Goal: Transaction & Acquisition: Purchase product/service

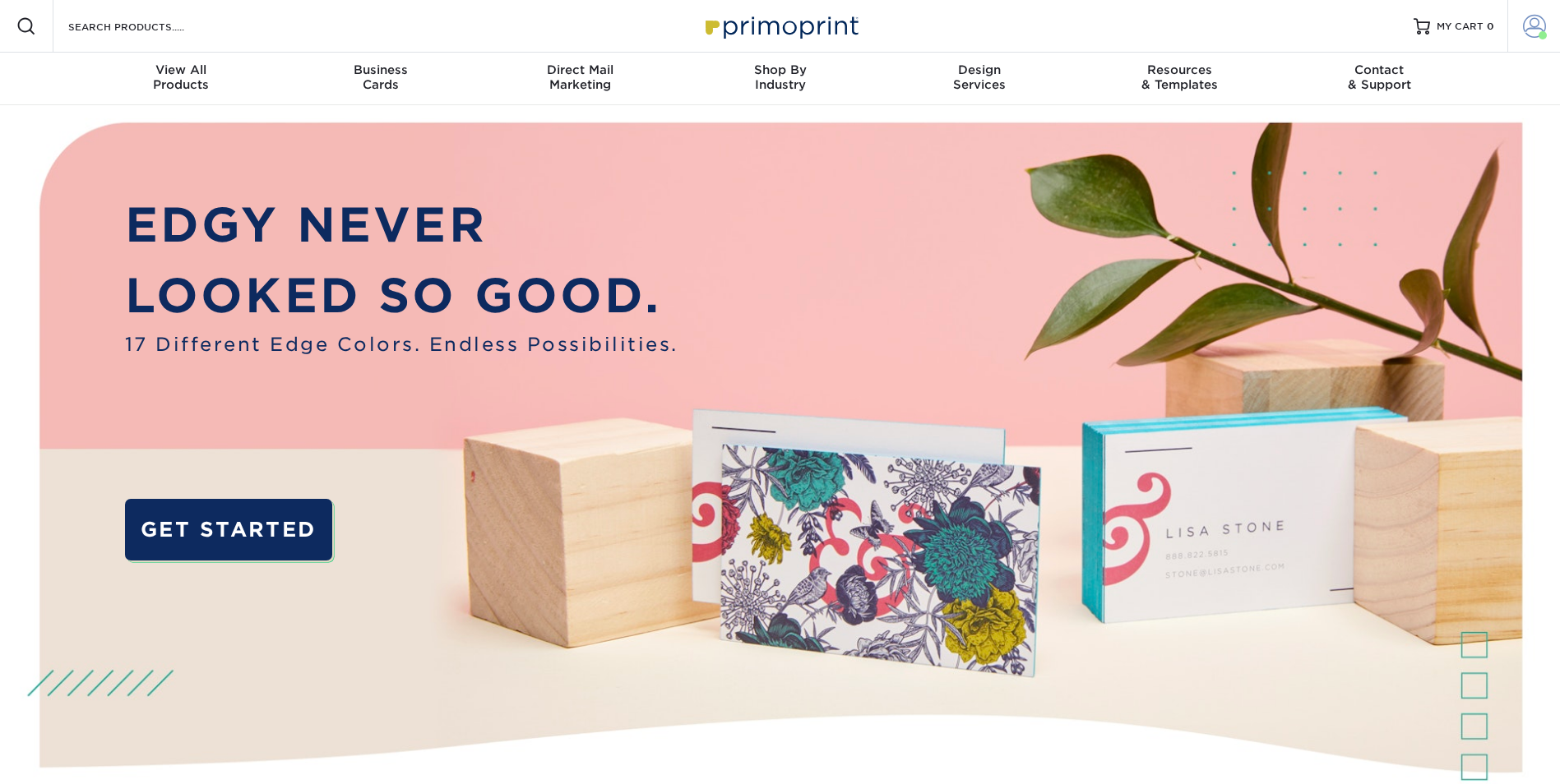
click at [1536, 30] on span at bounding box center [1534, 26] width 23 height 23
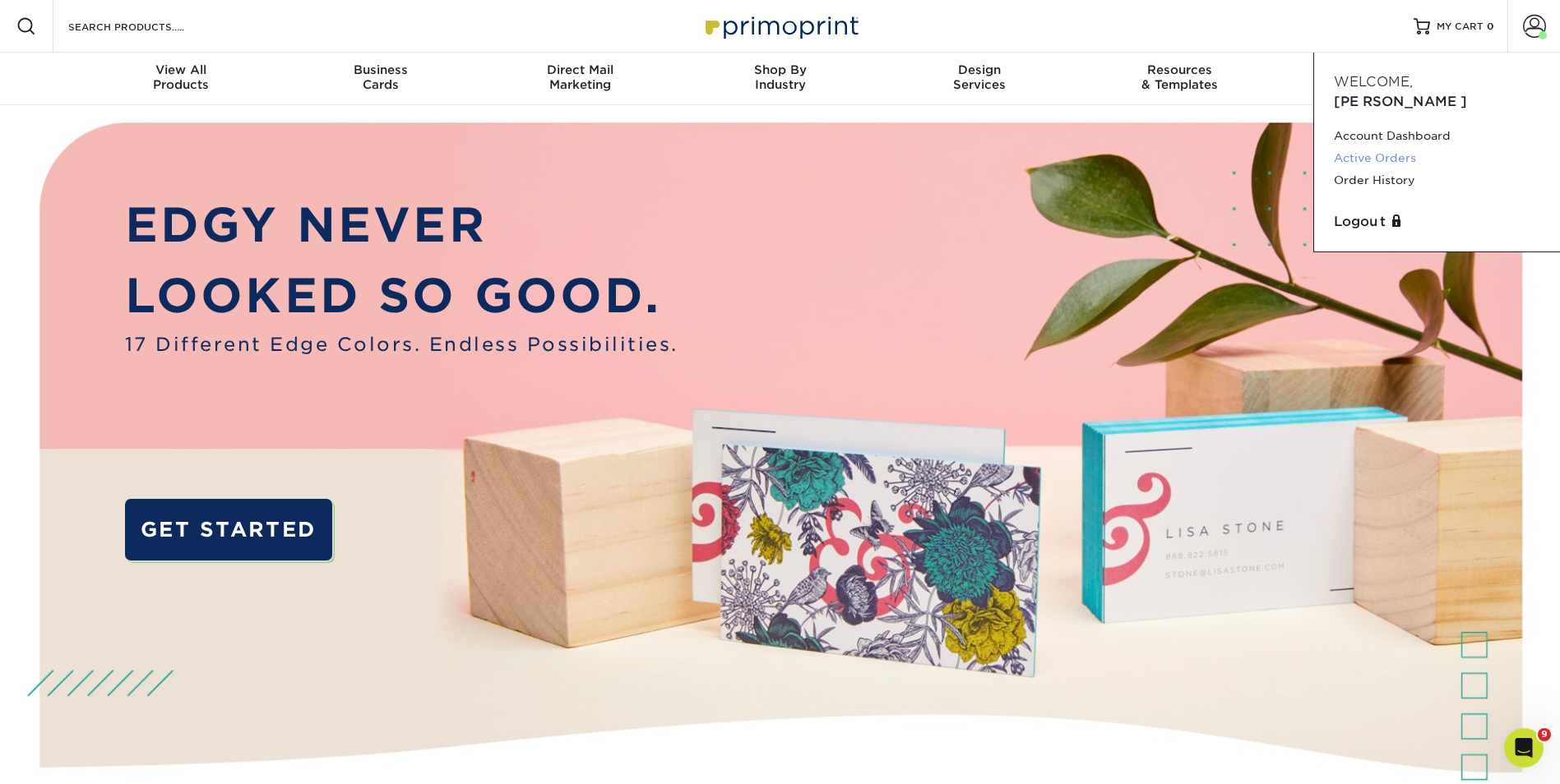
click at [1350, 147] on link "Active Orders" at bounding box center [1437, 158] width 207 height 22
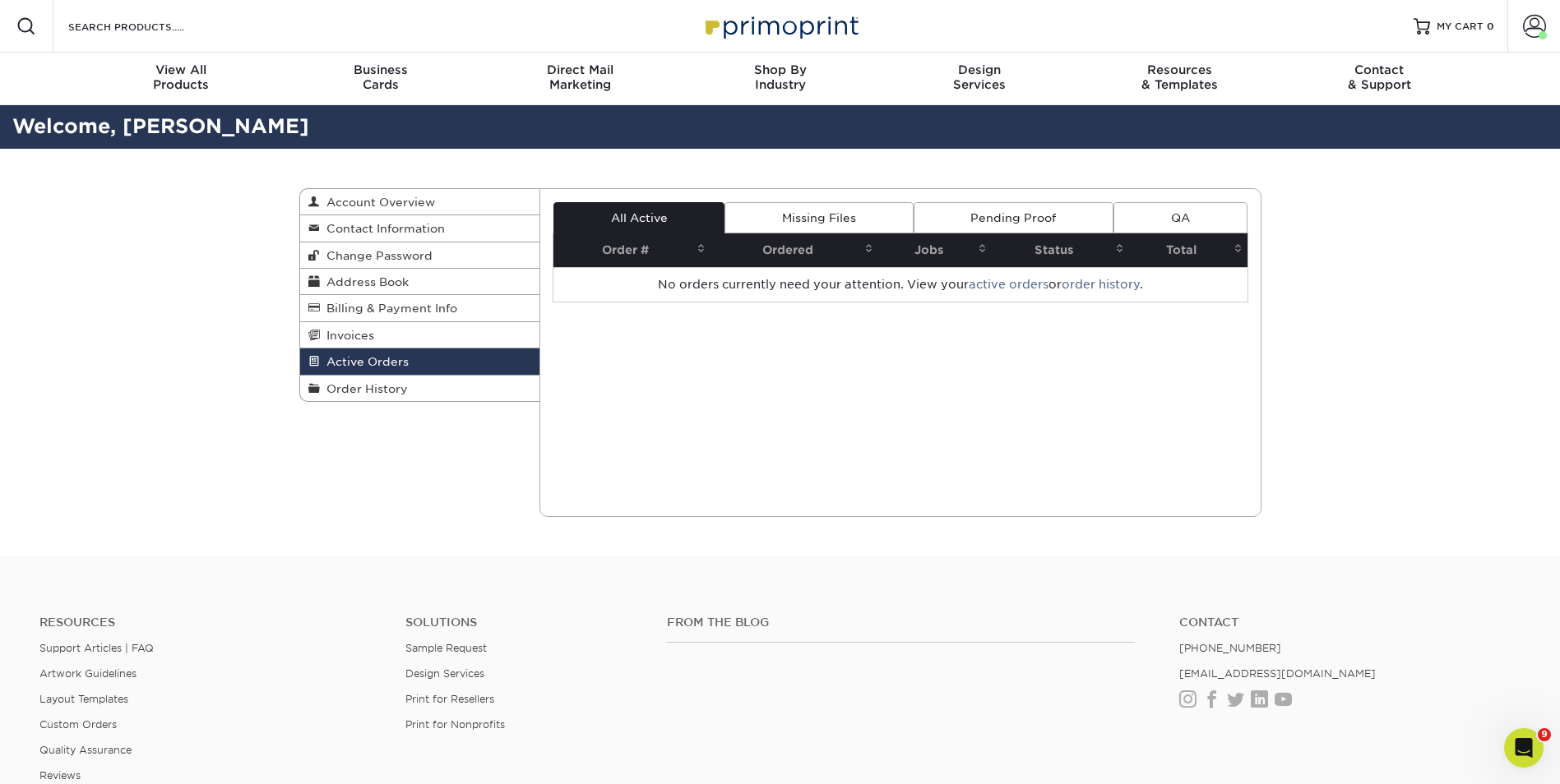
drag, startPoint x: 186, startPoint y: 196, endPoint x: 186, endPoint y: 178, distance: 18.0
click at [187, 196] on div "Active Orders Account Overview Contact Information Change Password Address Book…" at bounding box center [780, 352] width 1560 height 408
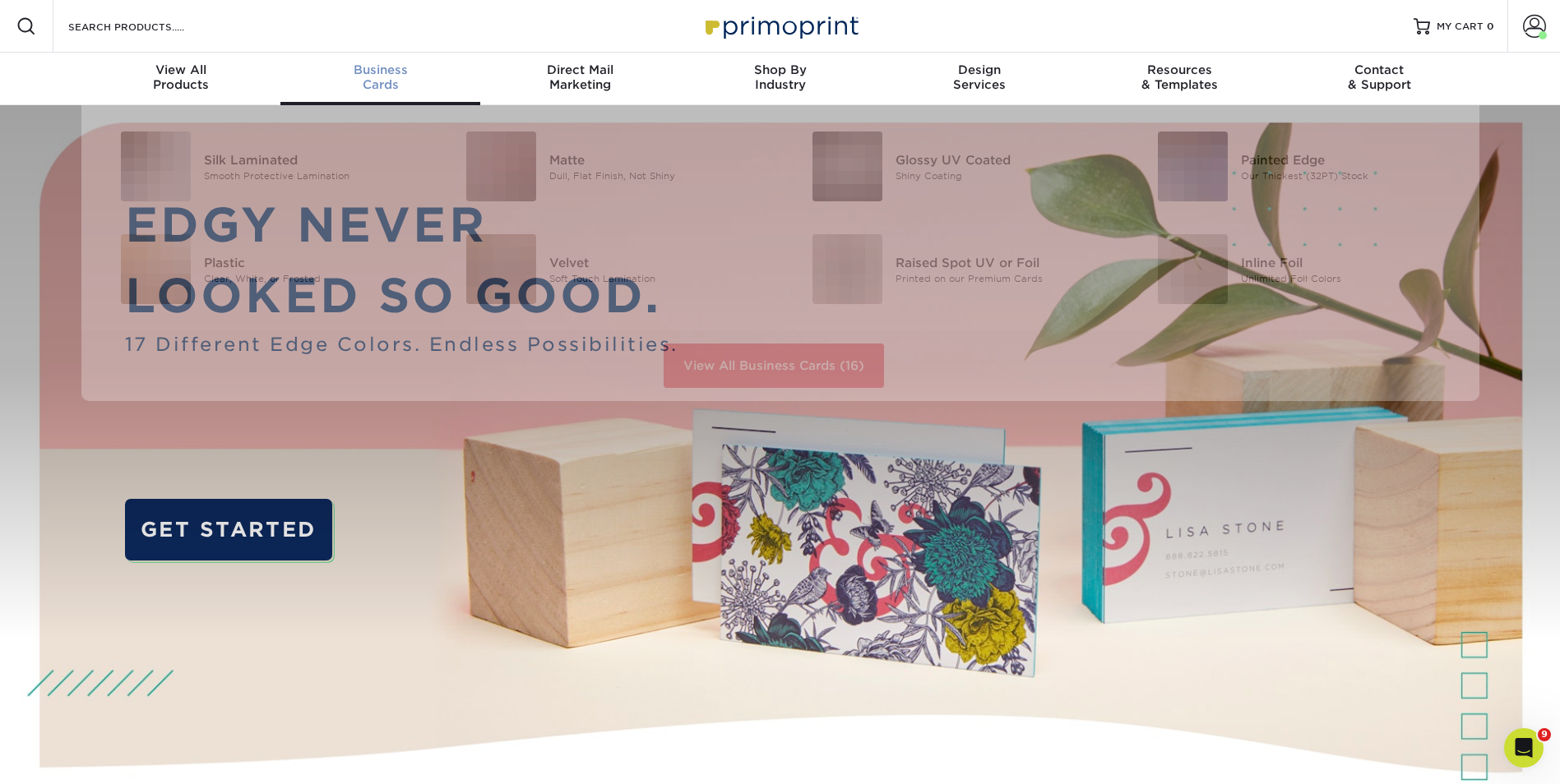
click at [397, 86] on div "Business Cards" at bounding box center [379, 77] width 200 height 30
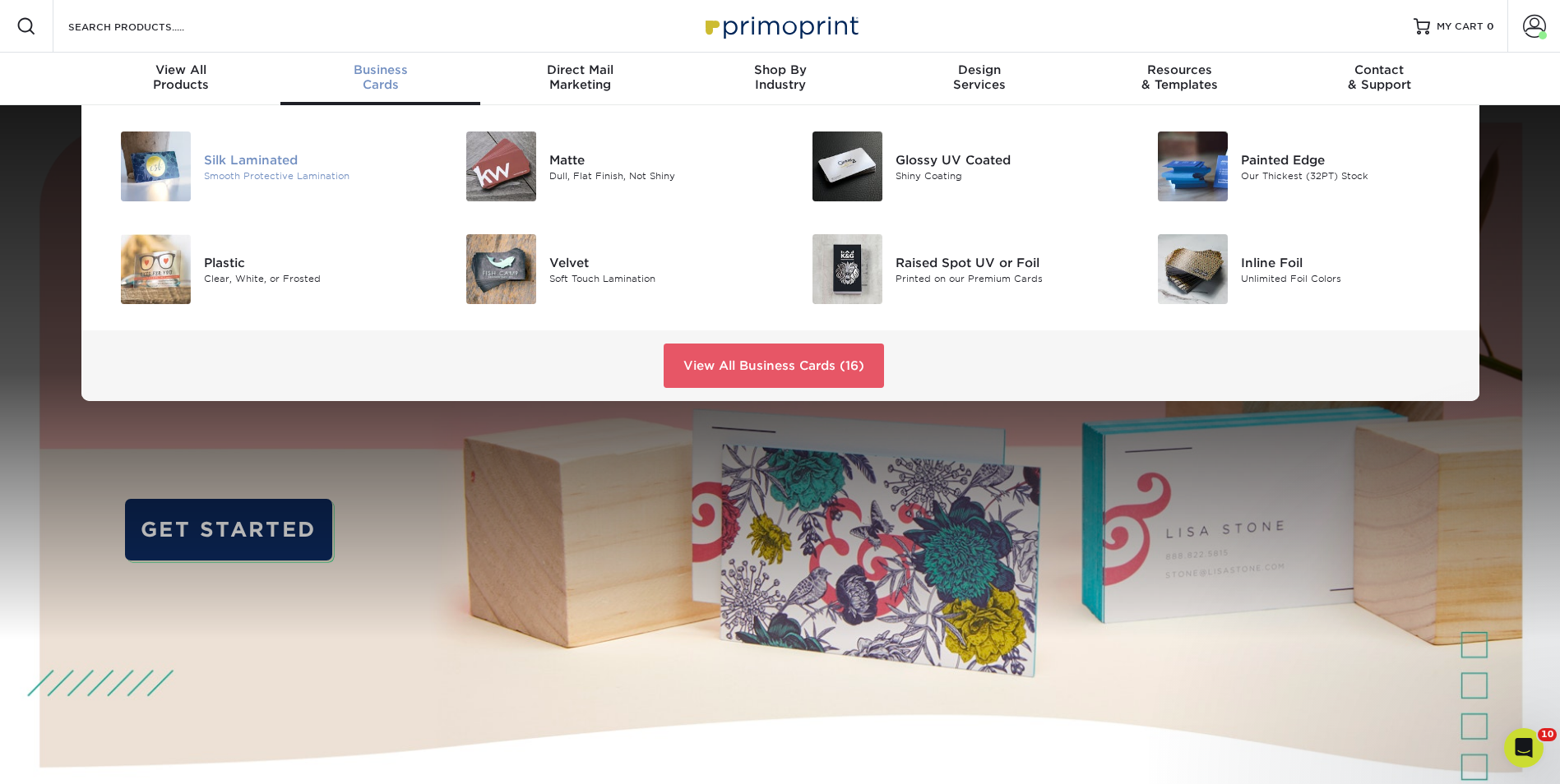
click at [271, 155] on div "Silk Laminated" at bounding box center [312, 160] width 217 height 18
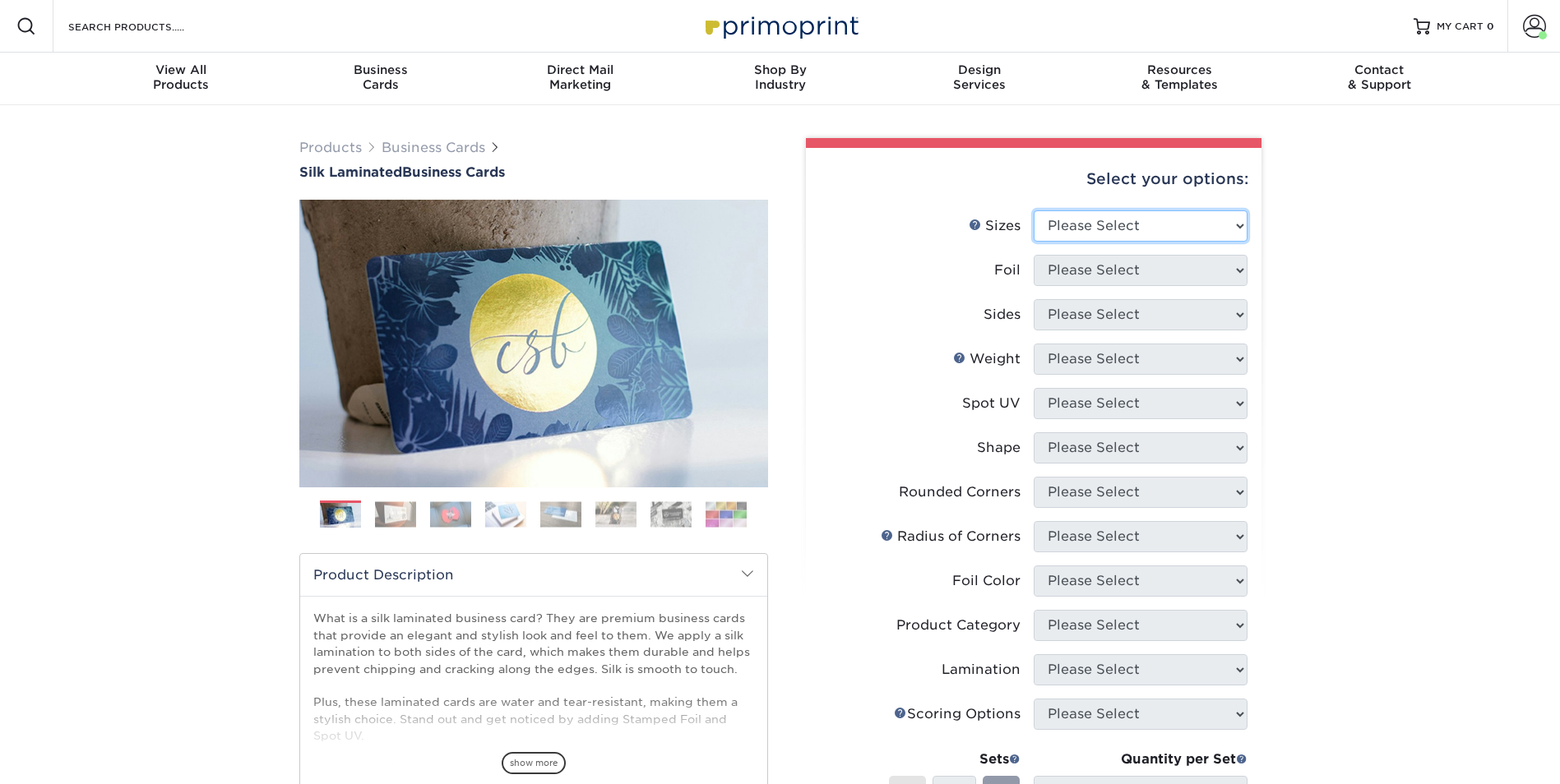
click at [1163, 231] on select "Please Select 1.5" x 3.5" - Mini 1.75" x 3.5" - Mini 2" x 2" - Square 2" x 3" -…" at bounding box center [1140, 225] width 213 height 31
select select "2.00x3.50"
click at [1034, 210] on select "Please Select 1.5" x 3.5" - Mini 1.75" x 3.5" - Mini 2" x 2" - Square 2" x 3" -…" at bounding box center [1140, 225] width 213 height 31
click at [1189, 270] on select "Please Select Yes No" at bounding box center [1140, 270] width 213 height 31
select select "1"
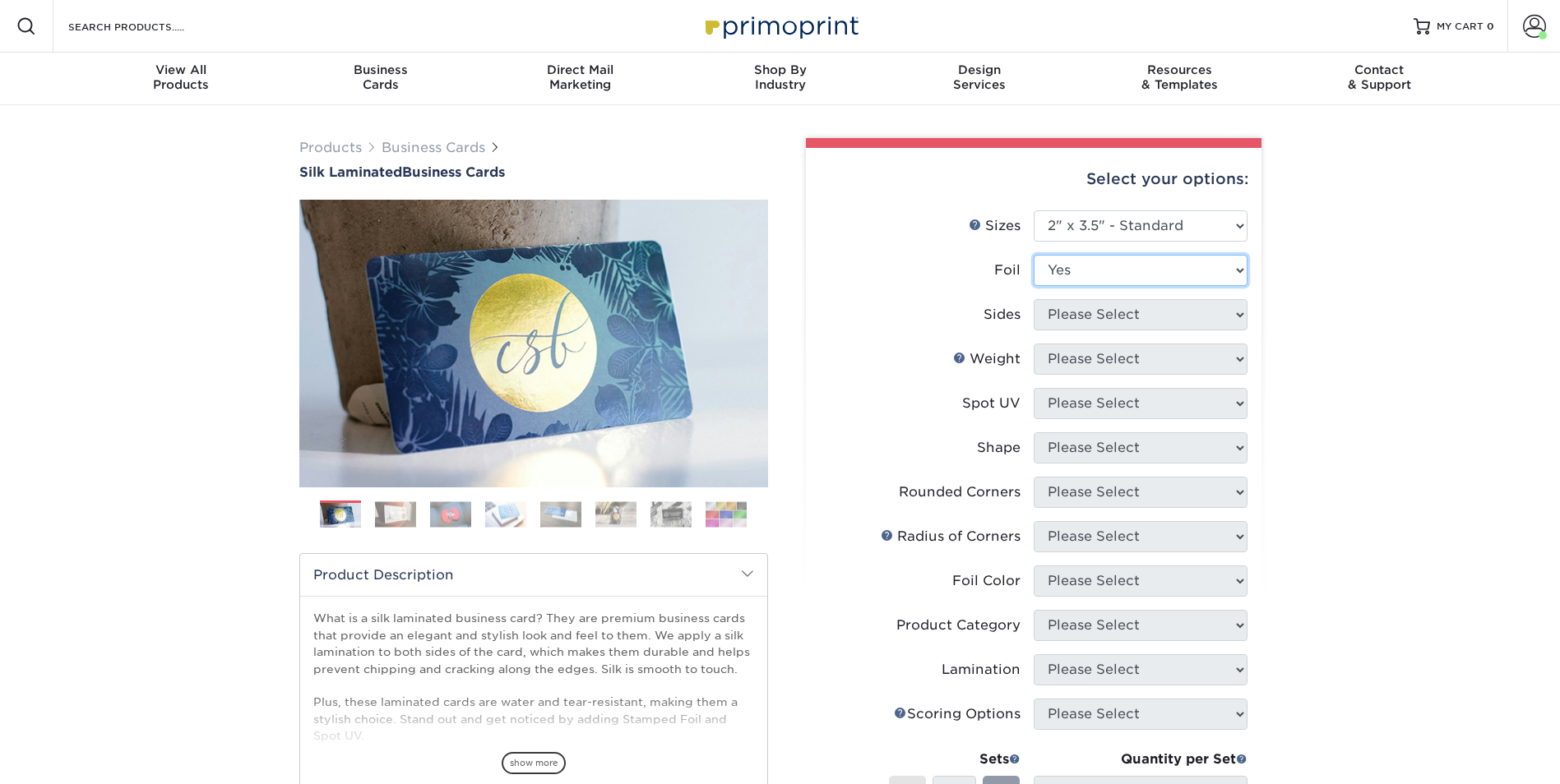
click at [1034, 255] on select "Please Select Yes No" at bounding box center [1140, 270] width 213 height 31
click at [1188, 318] on select "Please Select Print Both Sides - Foil Both Sides Print Both Sides - Foil Front …" at bounding box center [1140, 314] width 213 height 31
select select "e9e9dfb3-fba1-4d60-972c-fd9ca5904d33"
click at [1034, 299] on select "Please Select Print Both Sides - Foil Both Sides Print Both Sides - Foil Front …" at bounding box center [1140, 314] width 213 height 31
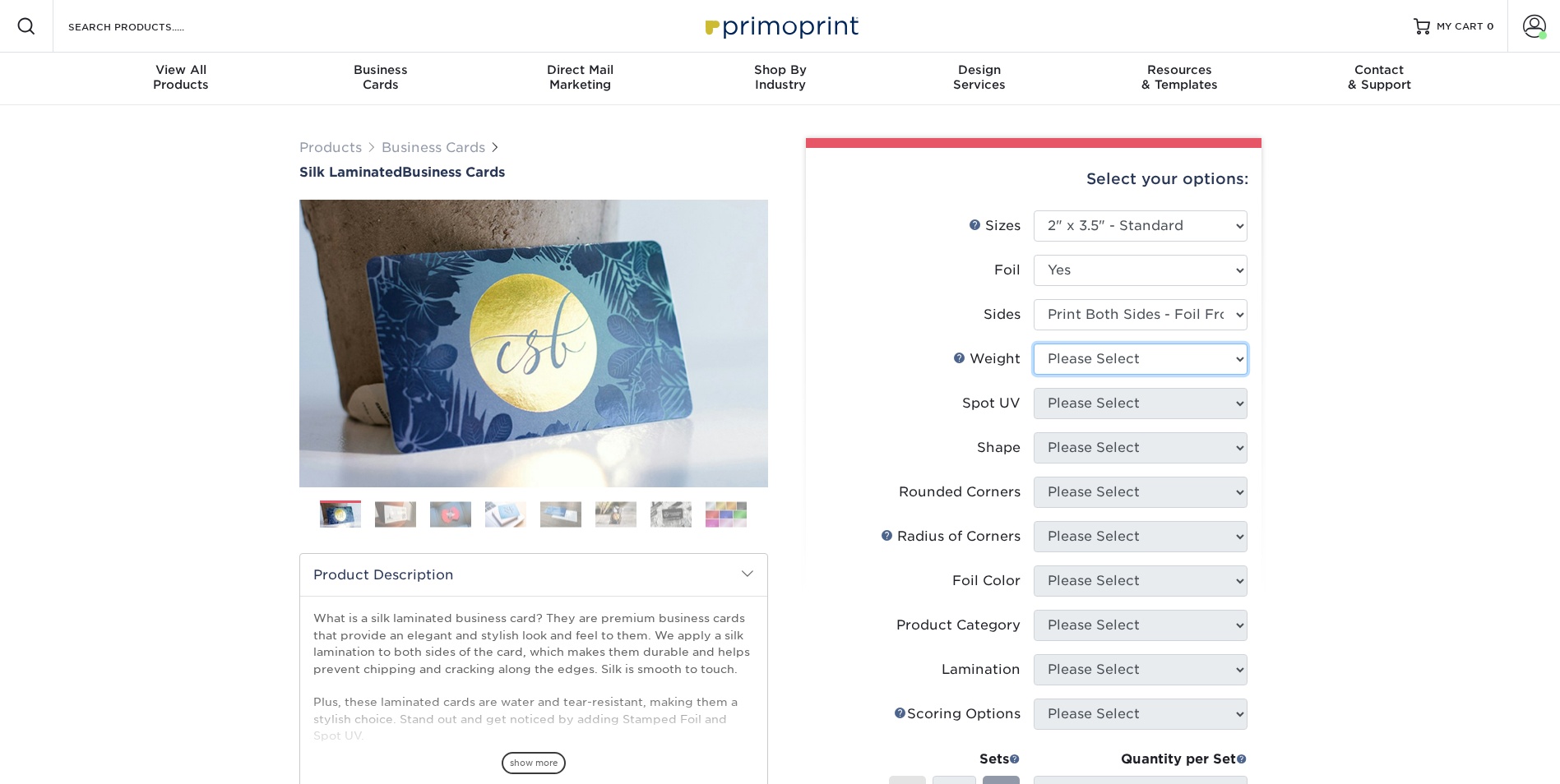
click at [1160, 357] on select "Please Select 16PT" at bounding box center [1140, 358] width 213 height 31
select select "16PT"
click at [1034, 343] on select "Please Select 16PT" at bounding box center [1140, 358] width 213 height 31
click at [1134, 400] on select "Please Select No Spot UV Front and Back (Both Sides) Front Only Back Only" at bounding box center [1140, 403] width 213 height 31
select select "3"
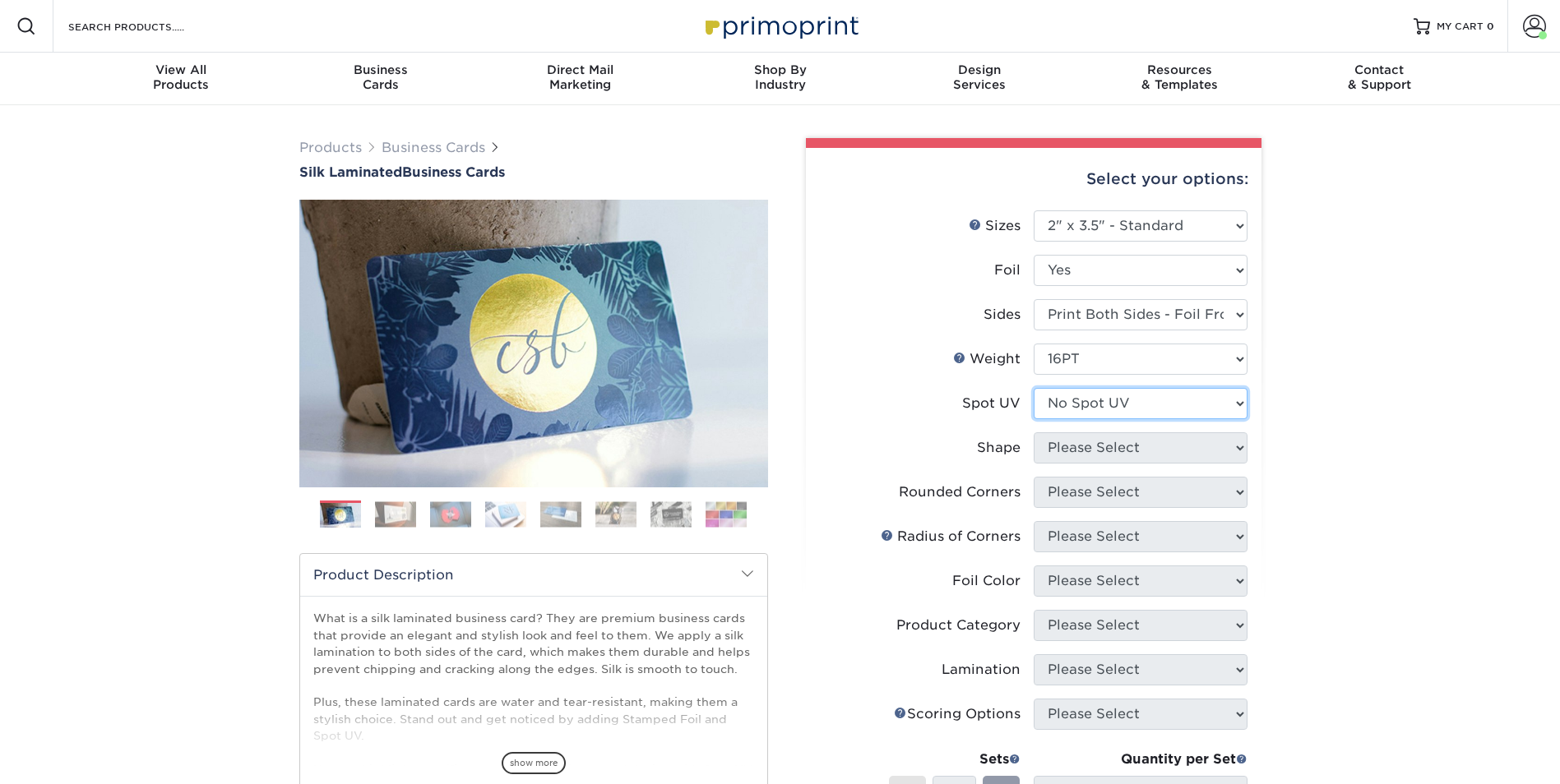
click at [1034, 388] on select "Please Select No Spot UV Front and Back (Both Sides) Front Only Back Only" at bounding box center [1140, 403] width 213 height 31
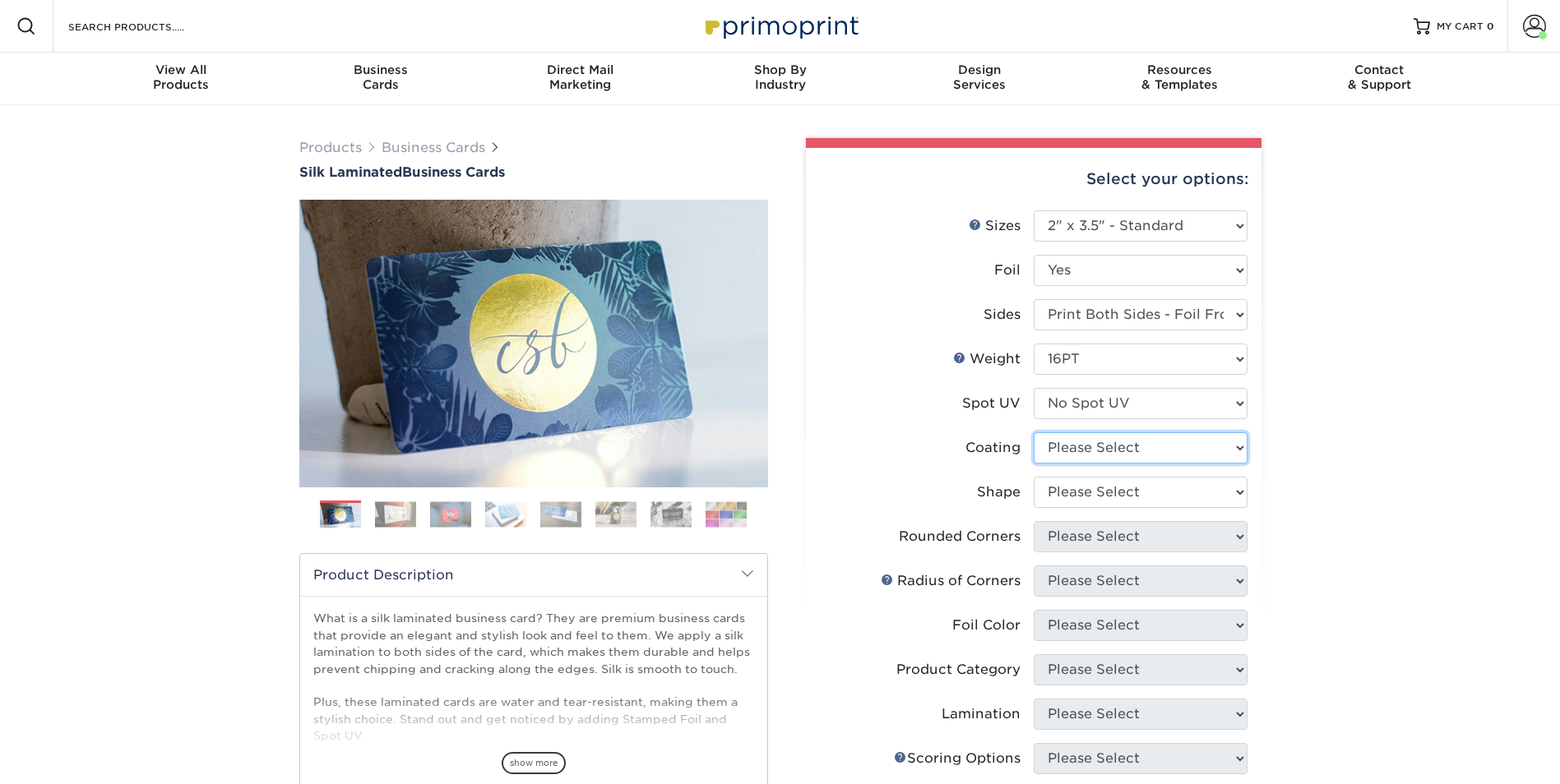
click at [1125, 454] on select at bounding box center [1140, 448] width 213 height 31
select select "3e7618de-abca-4bda-9f97-8b9129e913d8"
click at [1034, 433] on select at bounding box center [1140, 448] width 213 height 31
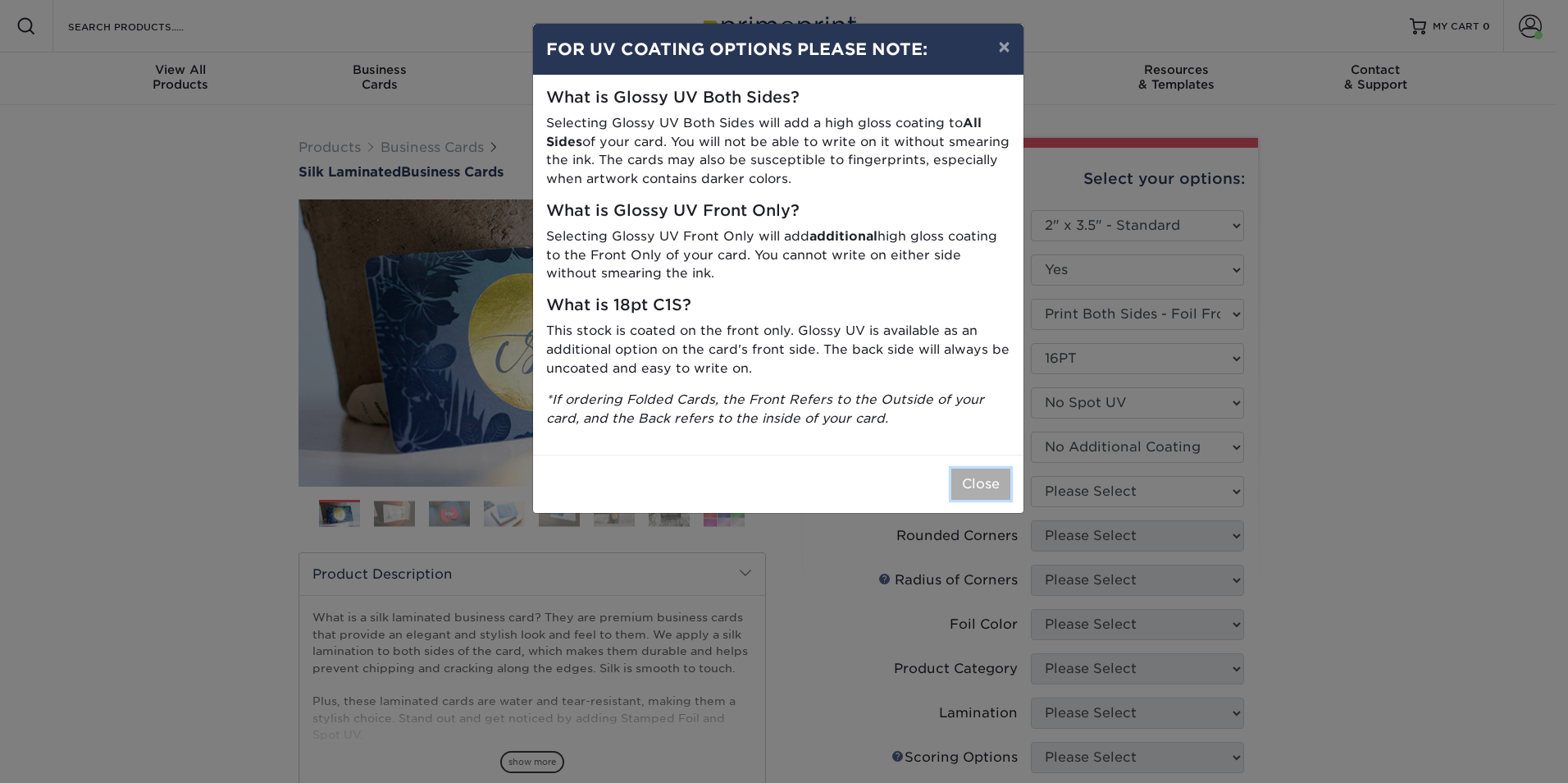
click at [986, 487] on button "Close" at bounding box center [982, 484] width 59 height 31
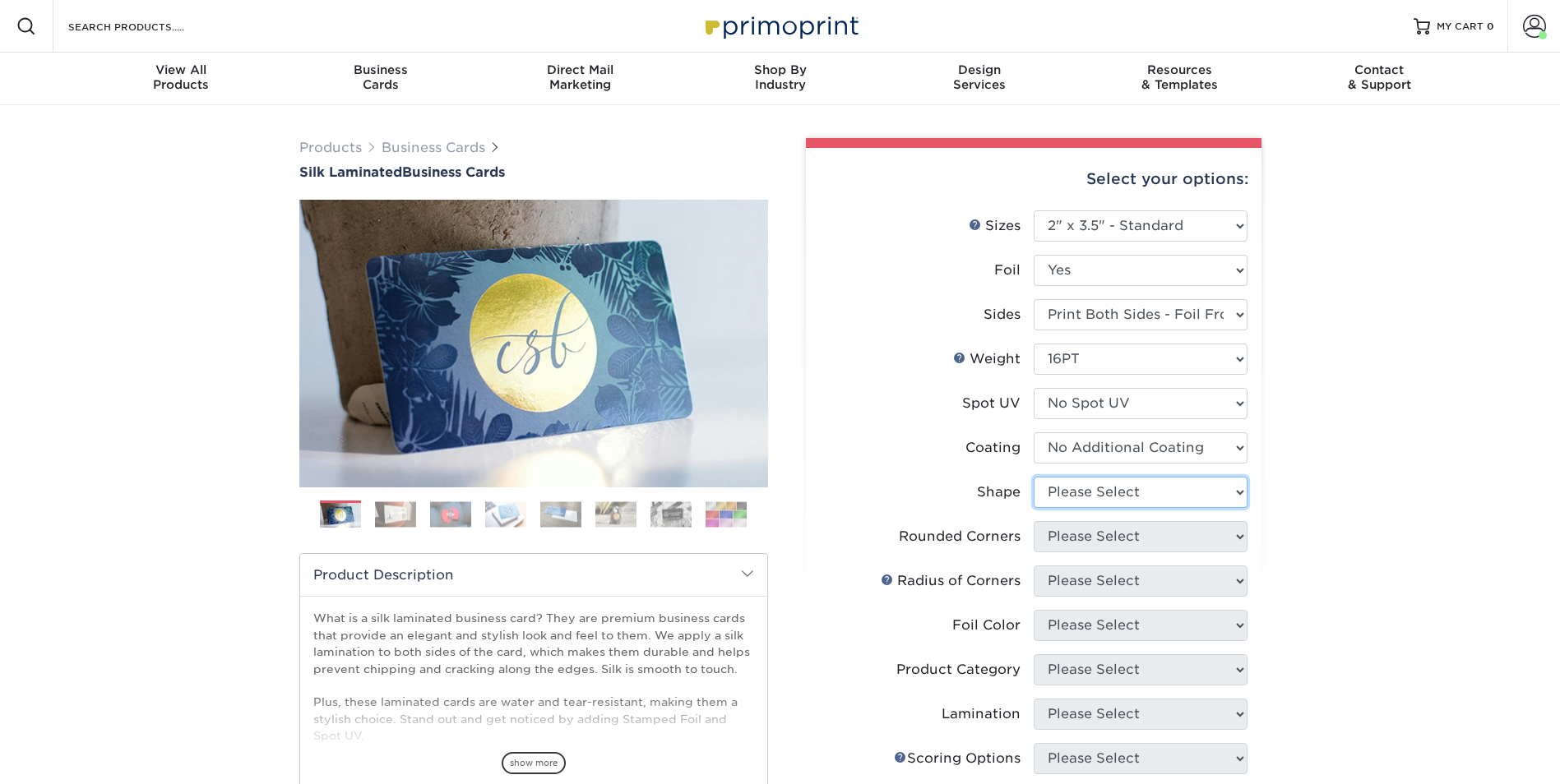
click at [1129, 496] on select "Please Select Standard" at bounding box center [1140, 491] width 213 height 31
select select "standard"
click at [1034, 476] on select "Please Select Standard" at bounding box center [1140, 491] width 213 height 31
click at [1122, 537] on select "Please Select Yes - Round 2 Corners Yes - Round 4 Corners No" at bounding box center [1140, 536] width 213 height 31
select select "0"
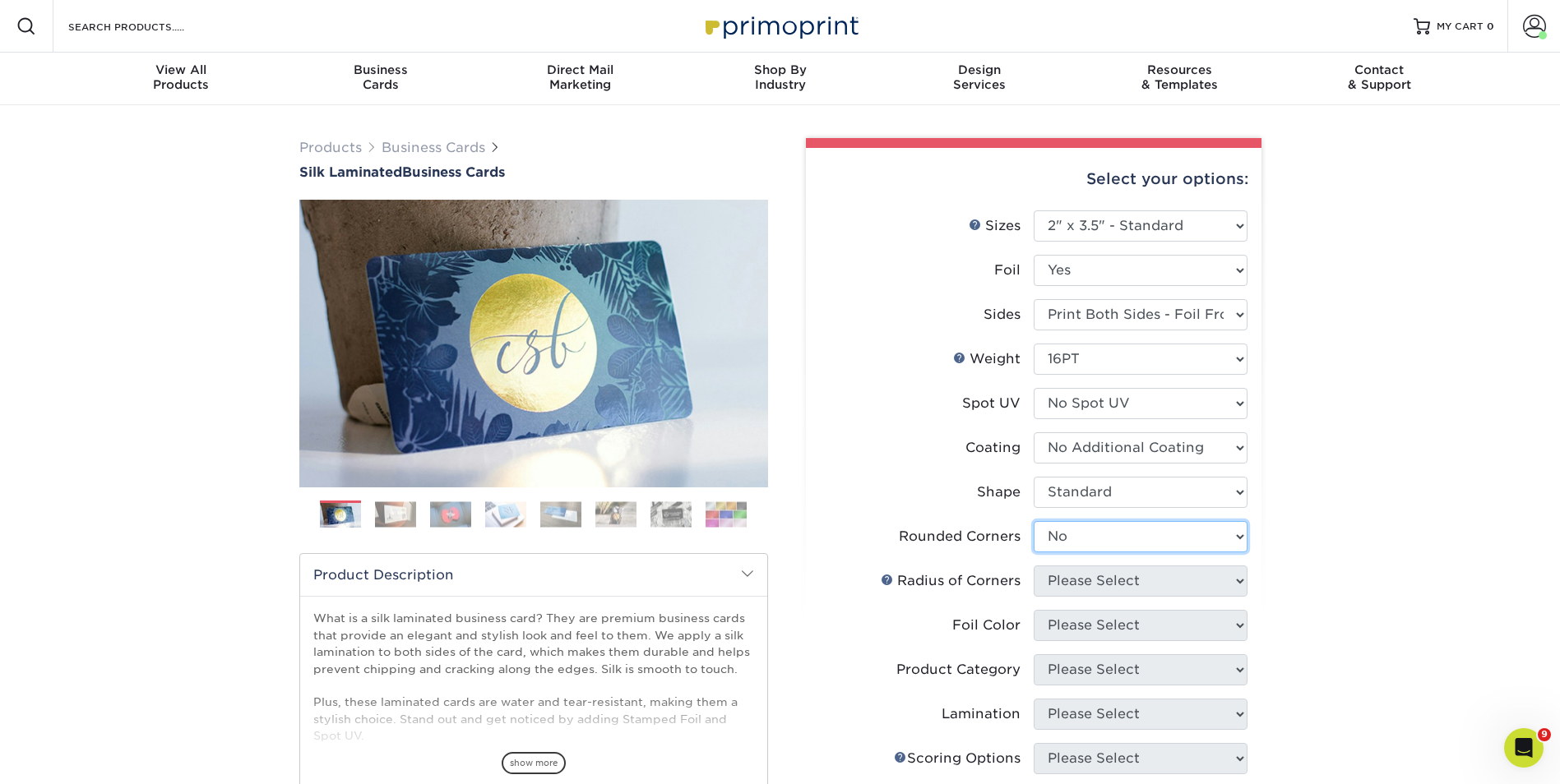
click at [1034, 521] on select "Please Select Yes - Round 2 Corners Yes - Round 4 Corners No" at bounding box center [1140, 536] width 213 height 31
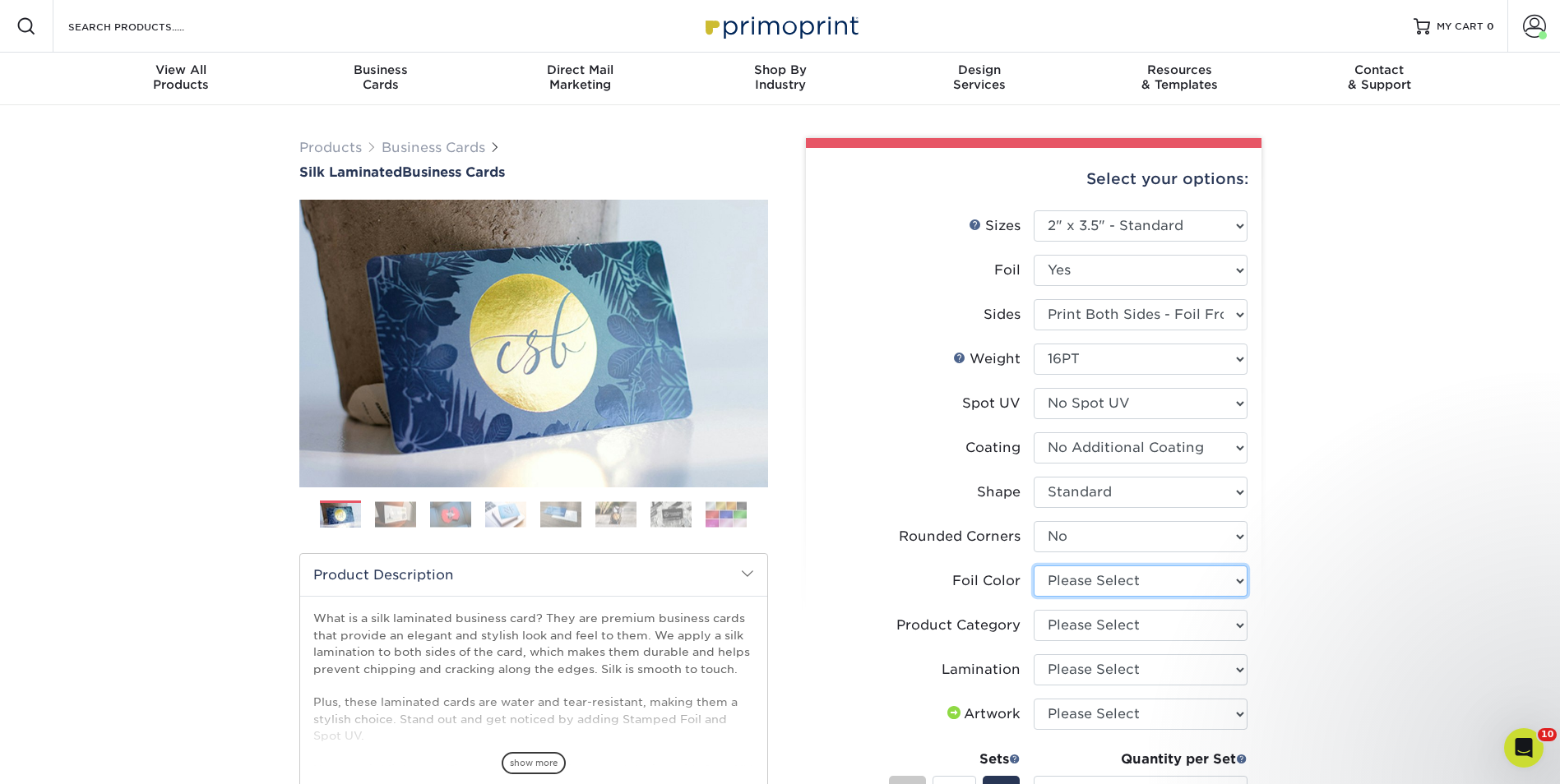
click at [1118, 577] on select "Please Select Silver Foil Black Foil Blue Foil Copper Foil Gold Foil Red Foil R…" at bounding box center [1140, 581] width 213 height 31
select select "acffa4a5-22f9-4585-ba3f-0adaa54b8c85"
click at [1034, 566] on select "Please Select Silver Foil Black Foil Blue Foil Copper Foil Gold Foil Red Foil R…" at bounding box center [1140, 581] width 213 height 31
click at [1136, 626] on select "Please Select Business Cards" at bounding box center [1140, 624] width 213 height 31
select select "3b5148f1-0588-4f88-a218-97bcfdce65c1"
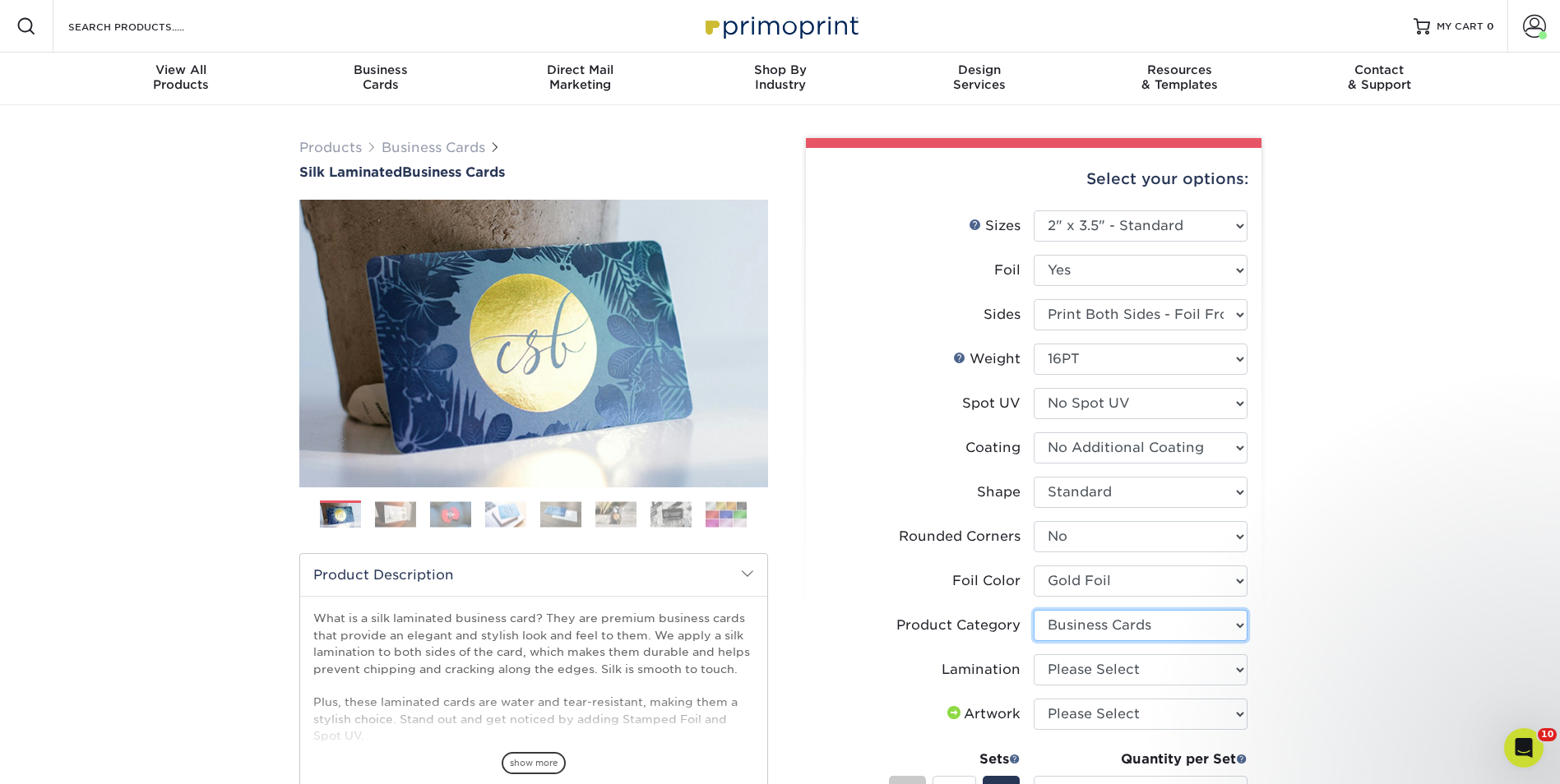
click at [1034, 609] on select "Please Select Business Cards" at bounding box center [1140, 624] width 213 height 31
click at [1142, 667] on select "Please Select Silk" at bounding box center [1140, 669] width 213 height 31
select select "ccacb42f-45f7-42d3-bbd3-7c8421cf37f0"
click at [1034, 654] on select "Please Select Silk" at bounding box center [1140, 669] width 213 height 31
click at [1144, 715] on select "Please Select I will upload files I need a design - $100" at bounding box center [1140, 714] width 213 height 31
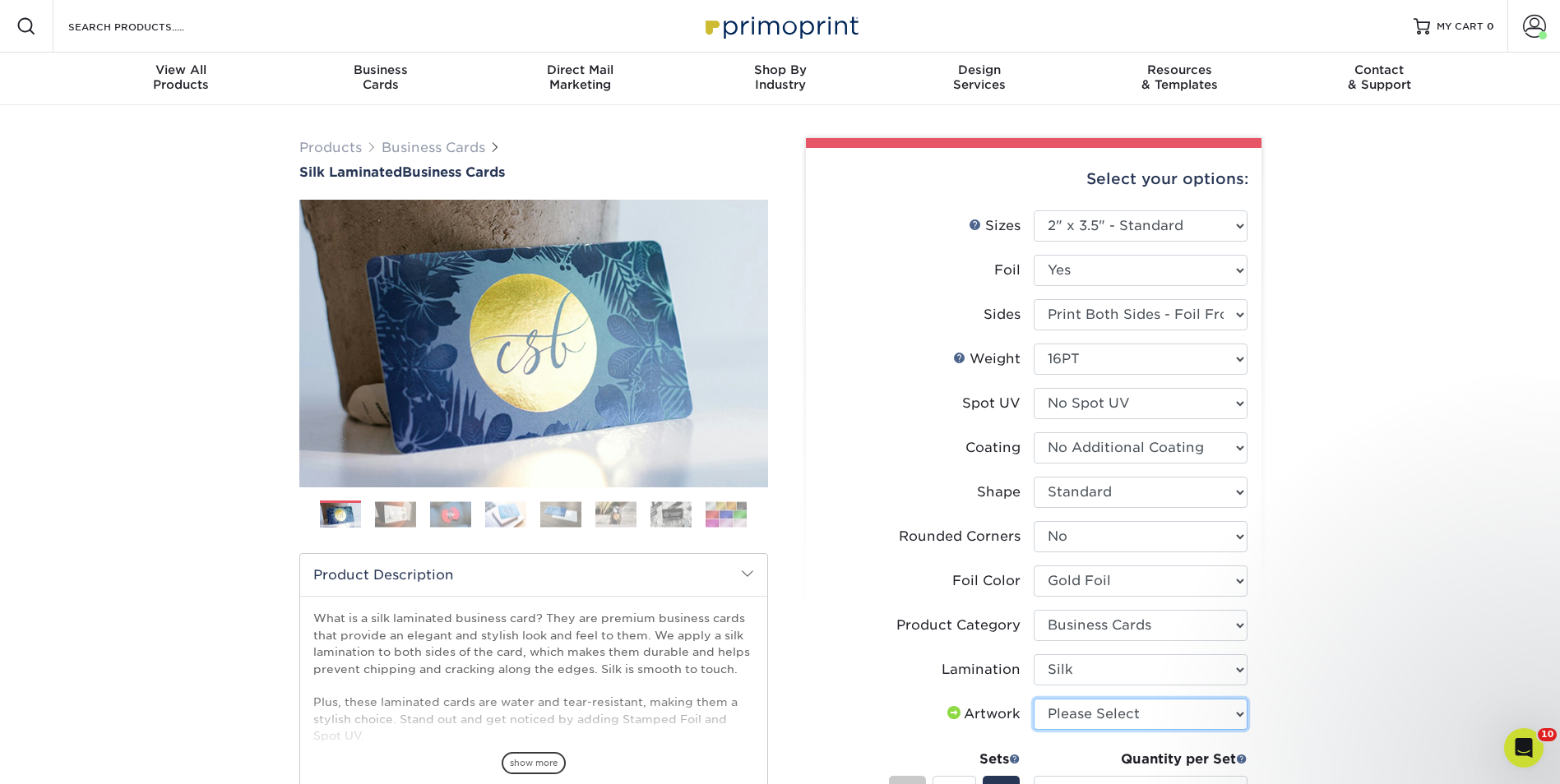
select select "upload"
click at [1034, 699] on select "Please Select I will upload files I need a design - $100" at bounding box center [1140, 714] width 213 height 31
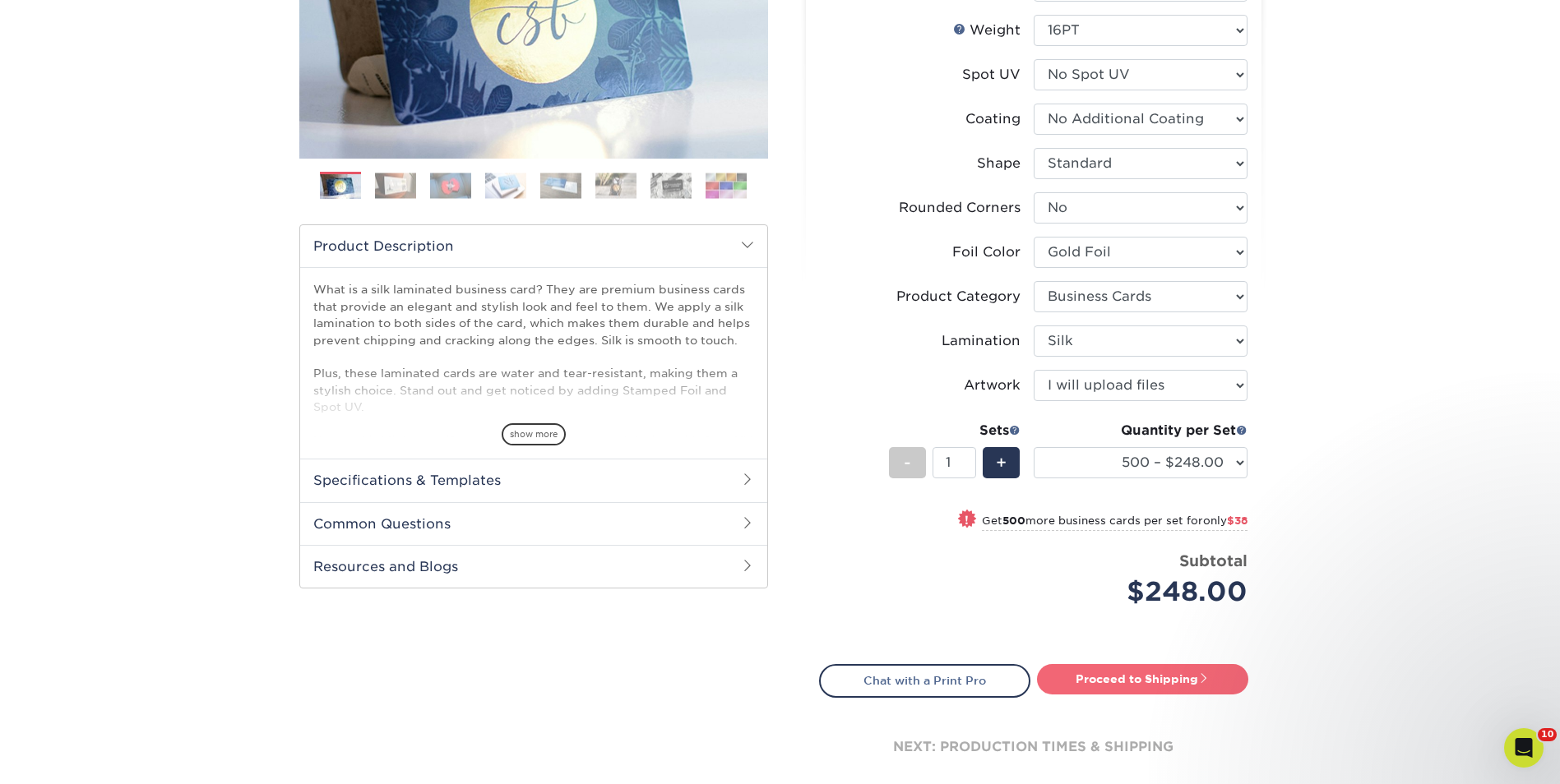
click at [1137, 668] on link "Proceed to Shipping" at bounding box center [1142, 679] width 212 height 30
type input "Set 1"
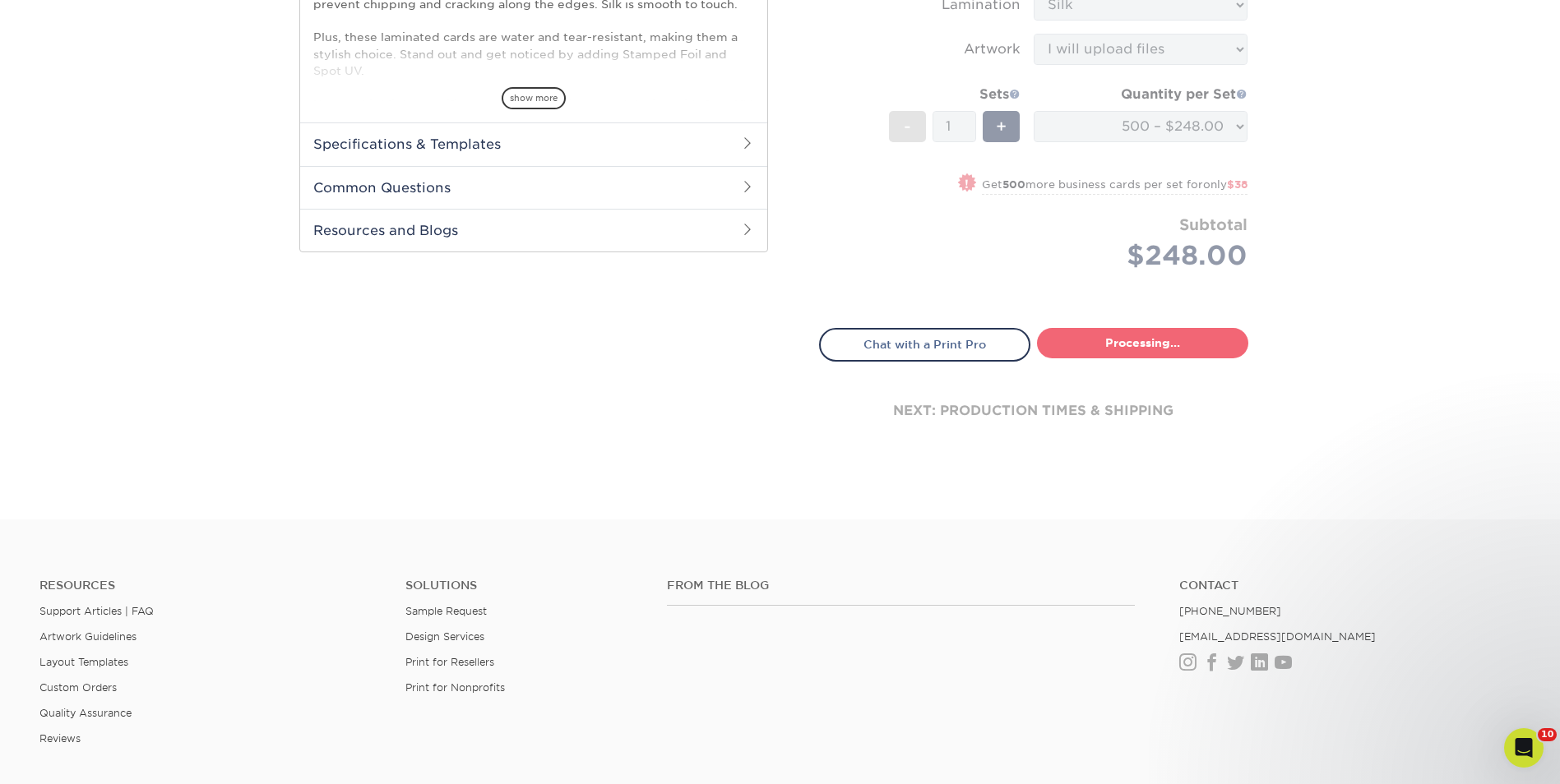
select select "f67cd561-658c-43c4-a0fa-33a72eb27a32"
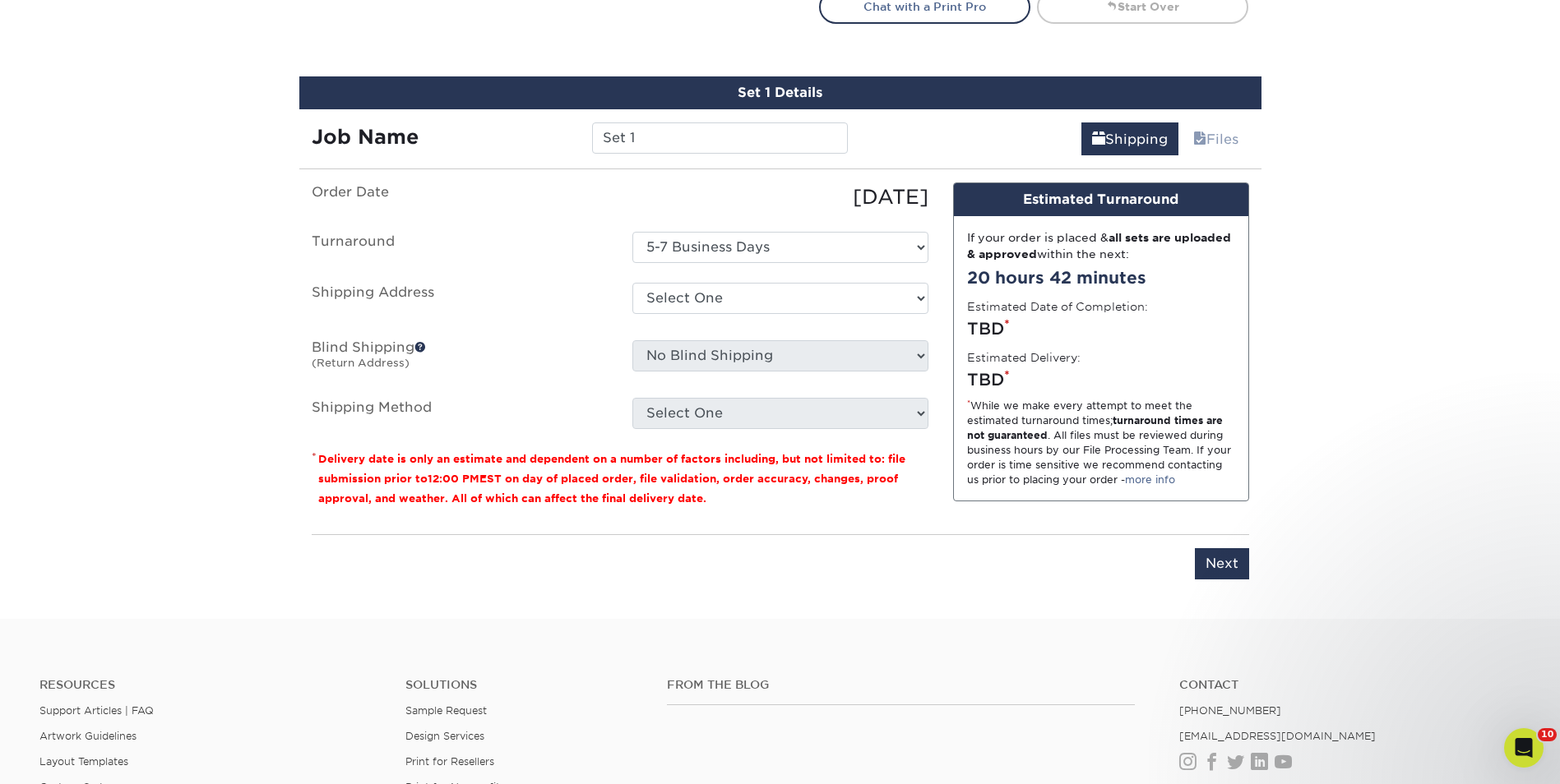
scroll to position [1038, 0]
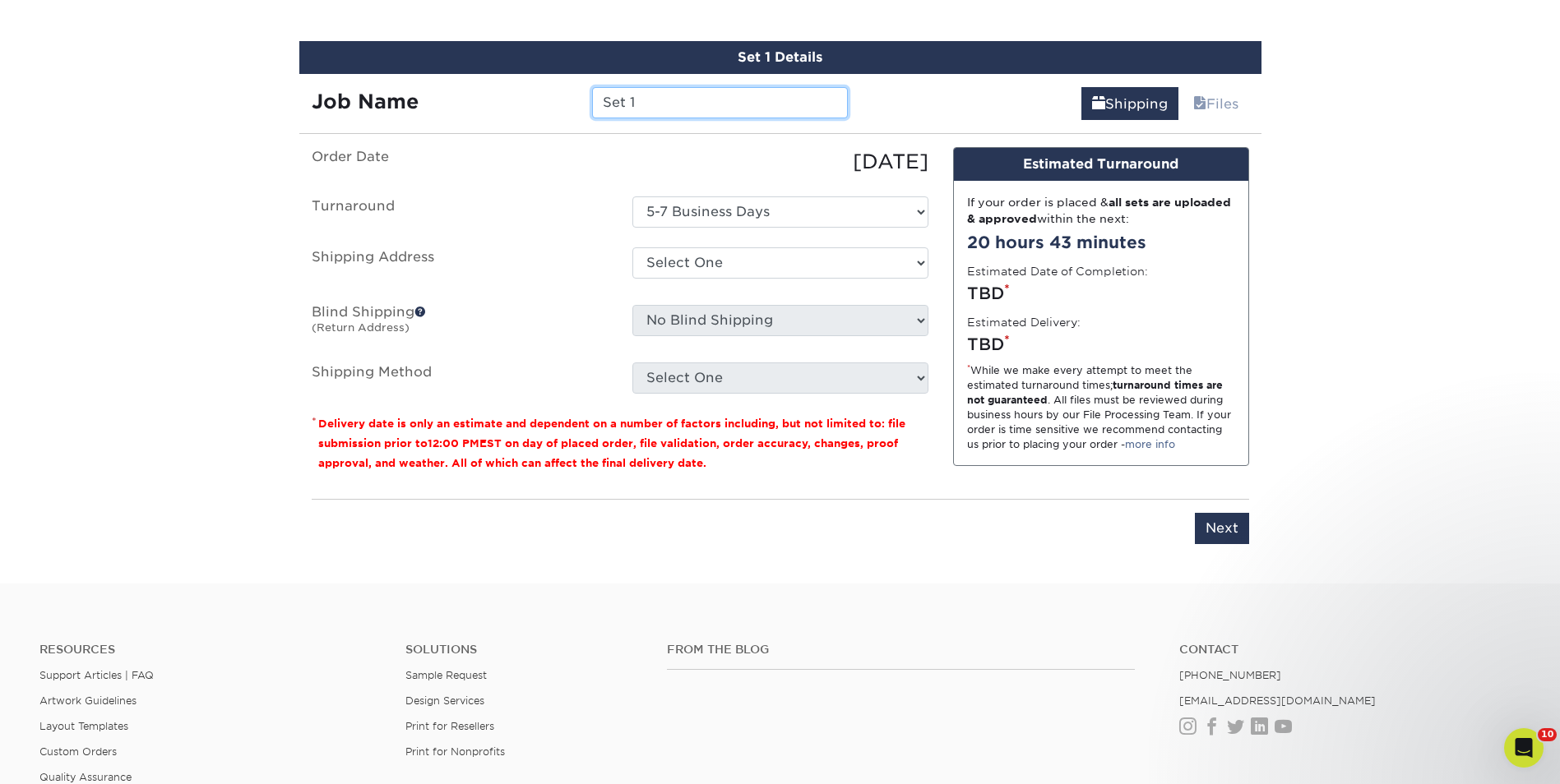
drag, startPoint x: 650, startPoint y: 107, endPoint x: 518, endPoint y: 91, distance: 133.0
click at [524, 95] on div "Job Name Set 1" at bounding box center [580, 102] width 562 height 31
type input "[PERSON_NAME]"
click at [916, 260] on select "Select One Marta Drane + Add New Address" at bounding box center [780, 262] width 296 height 31
select select "136620"
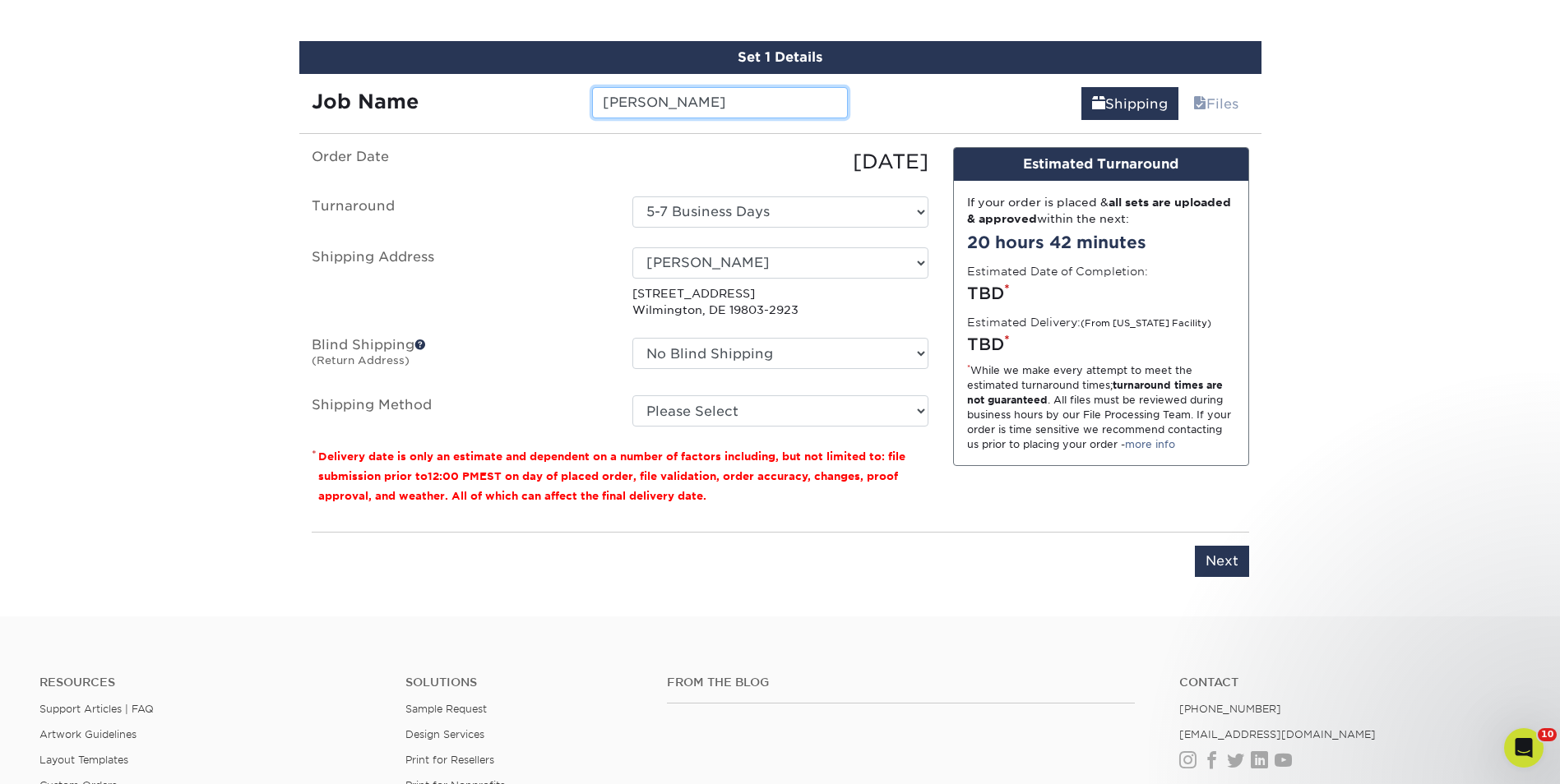
click at [709, 99] on input "[PERSON_NAME]" at bounding box center [720, 102] width 256 height 31
type input "Lindsay Cutler_New Title"
click at [1223, 558] on input "Next" at bounding box center [1221, 561] width 55 height 31
type input "Next"
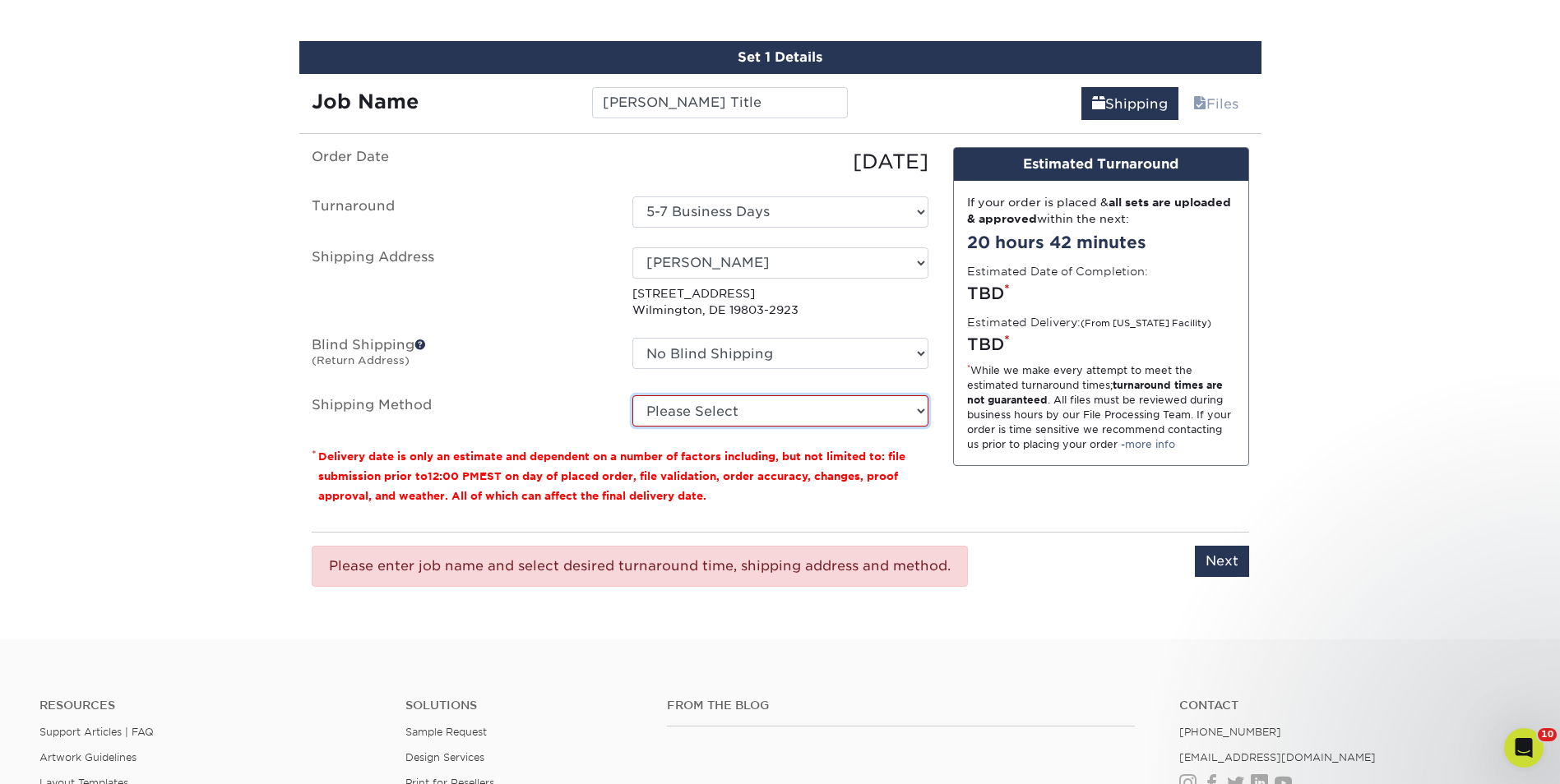
click at [920, 413] on select "Please Select Ground Shipping (+$8.96) 3 Day Shipping Service (+$15.52) 2 Day A…" at bounding box center [780, 410] width 296 height 31
select select "03"
click at [633, 395] on select "Please Select Ground Shipping (+$8.96) 3 Day Shipping Service (+$15.52) 2 Day A…" at bounding box center [780, 410] width 296 height 31
click at [1216, 566] on input "Next" at bounding box center [1221, 561] width 55 height 31
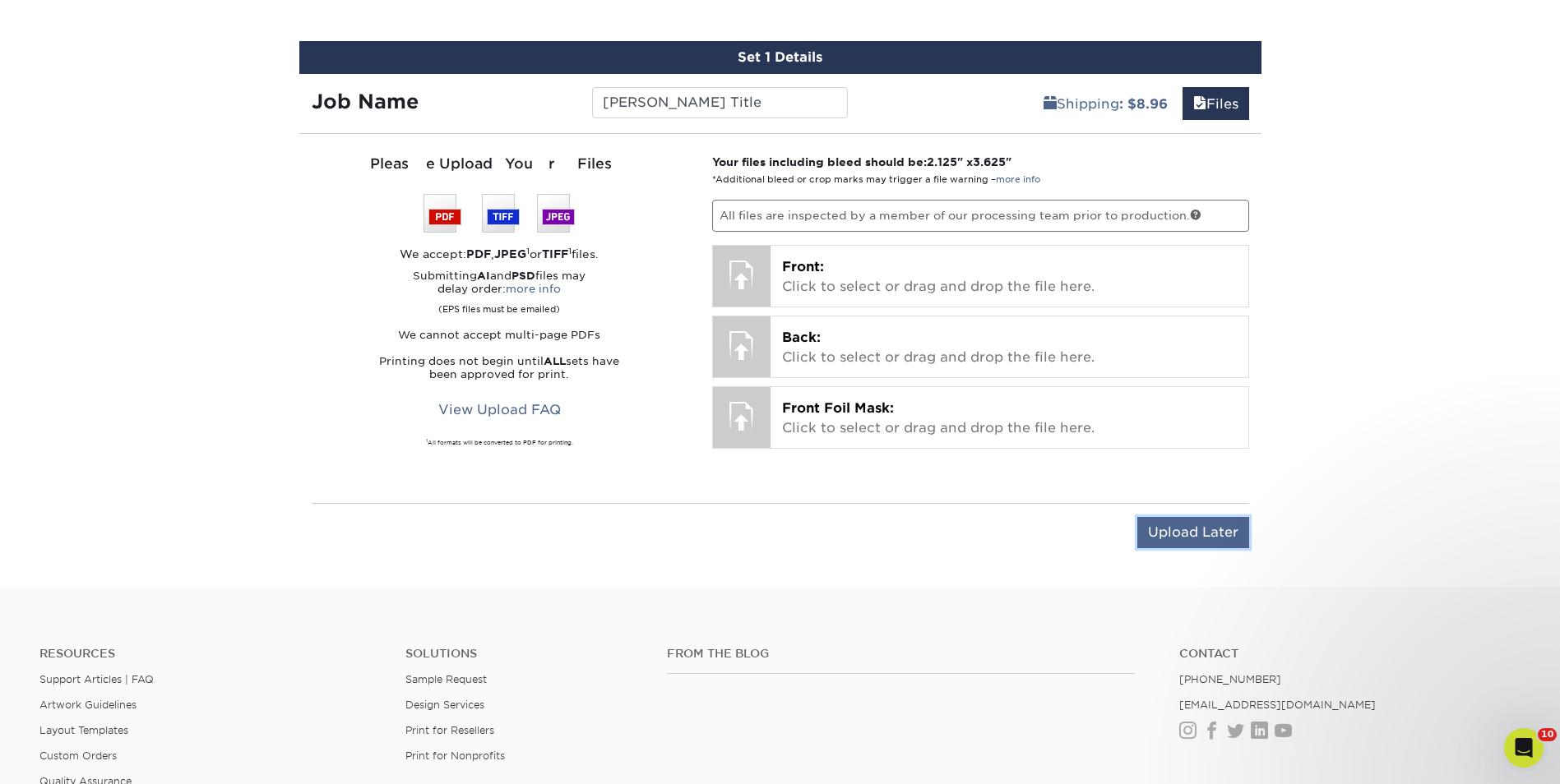
click at [1224, 533] on input "Upload Later" at bounding box center [1193, 532] width 112 height 31
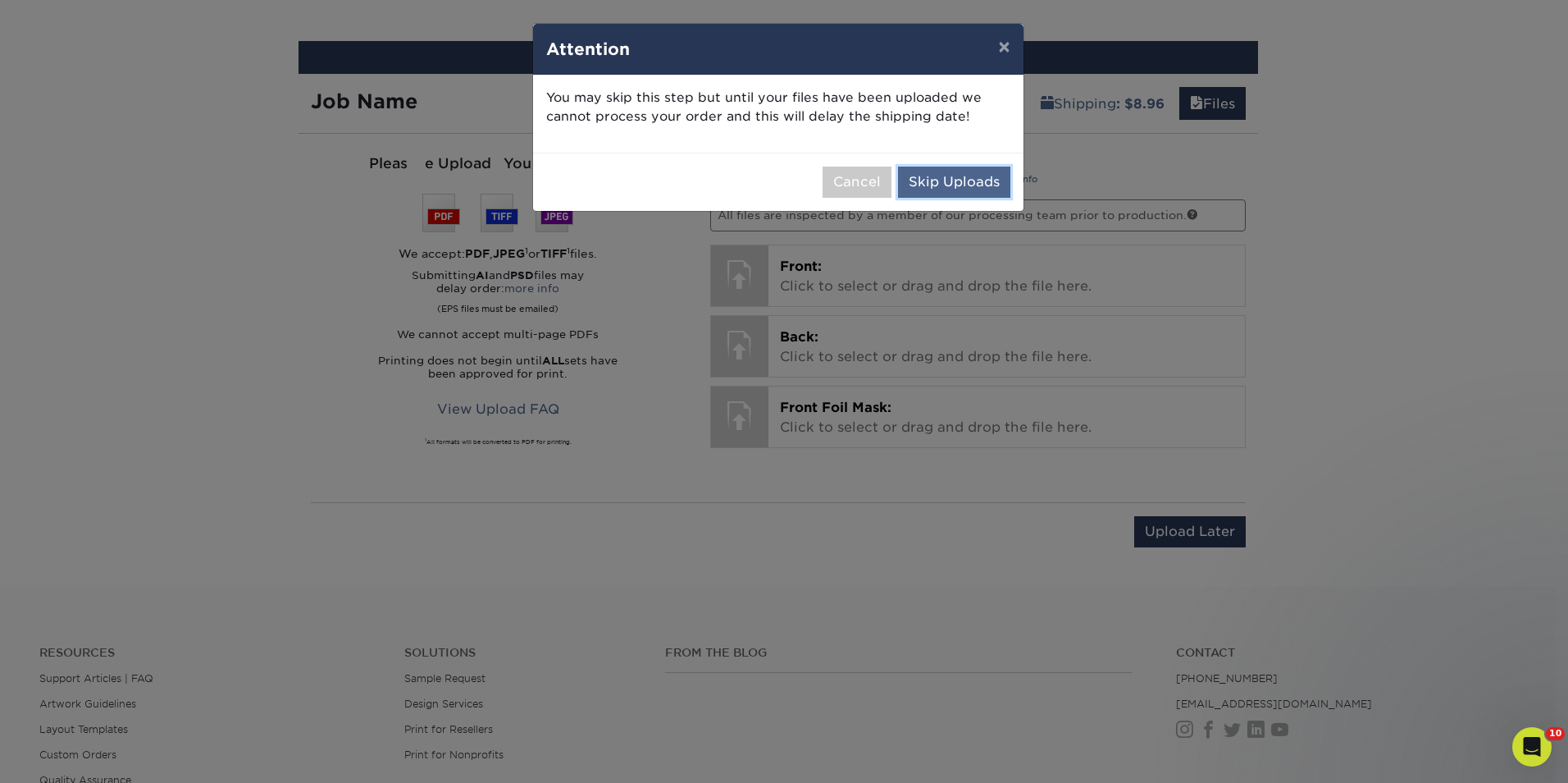
click at [966, 181] on button "Skip Uploads" at bounding box center [954, 181] width 112 height 31
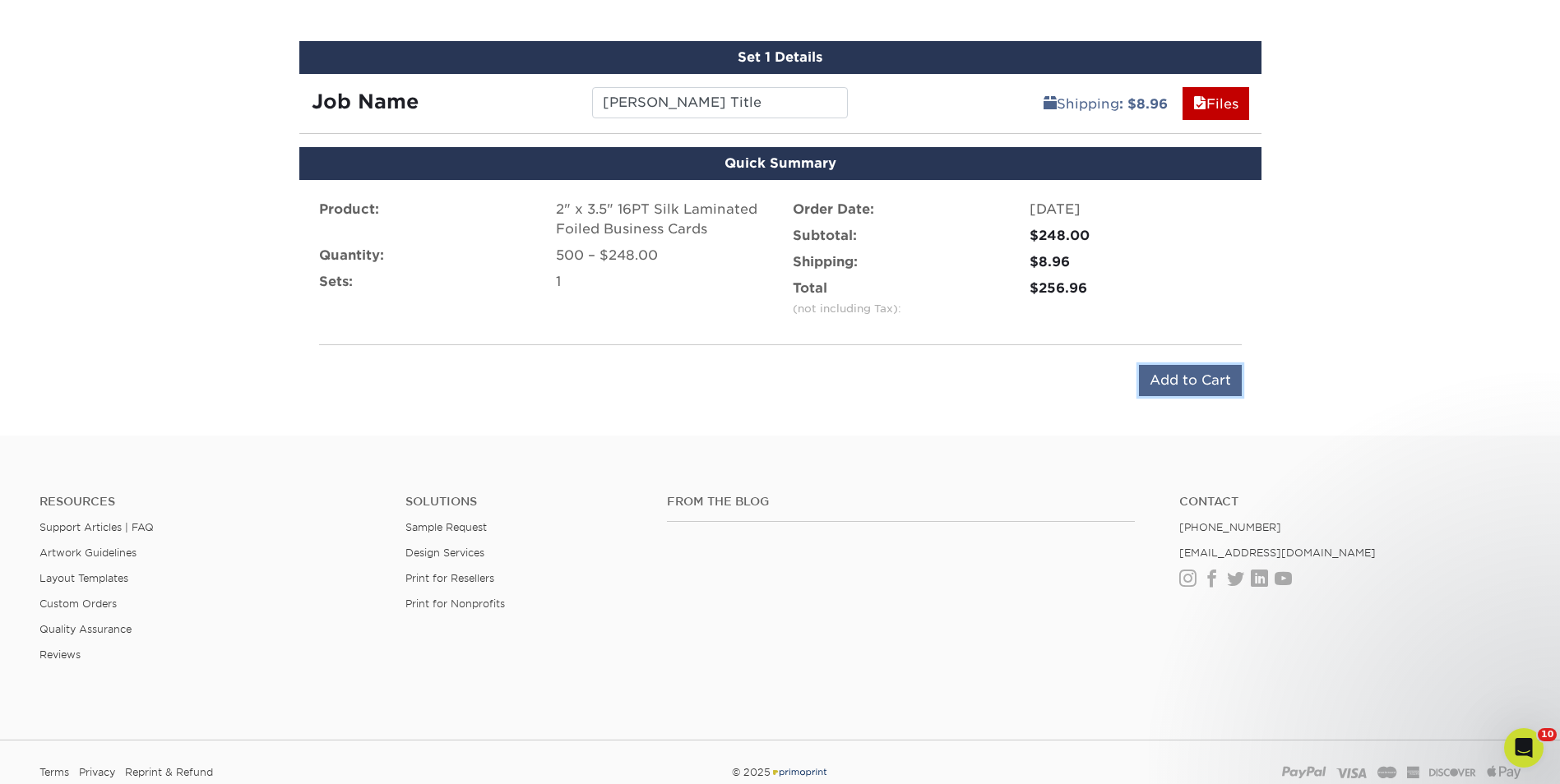
click at [1192, 379] on input "Add to Cart" at bounding box center [1191, 380] width 103 height 31
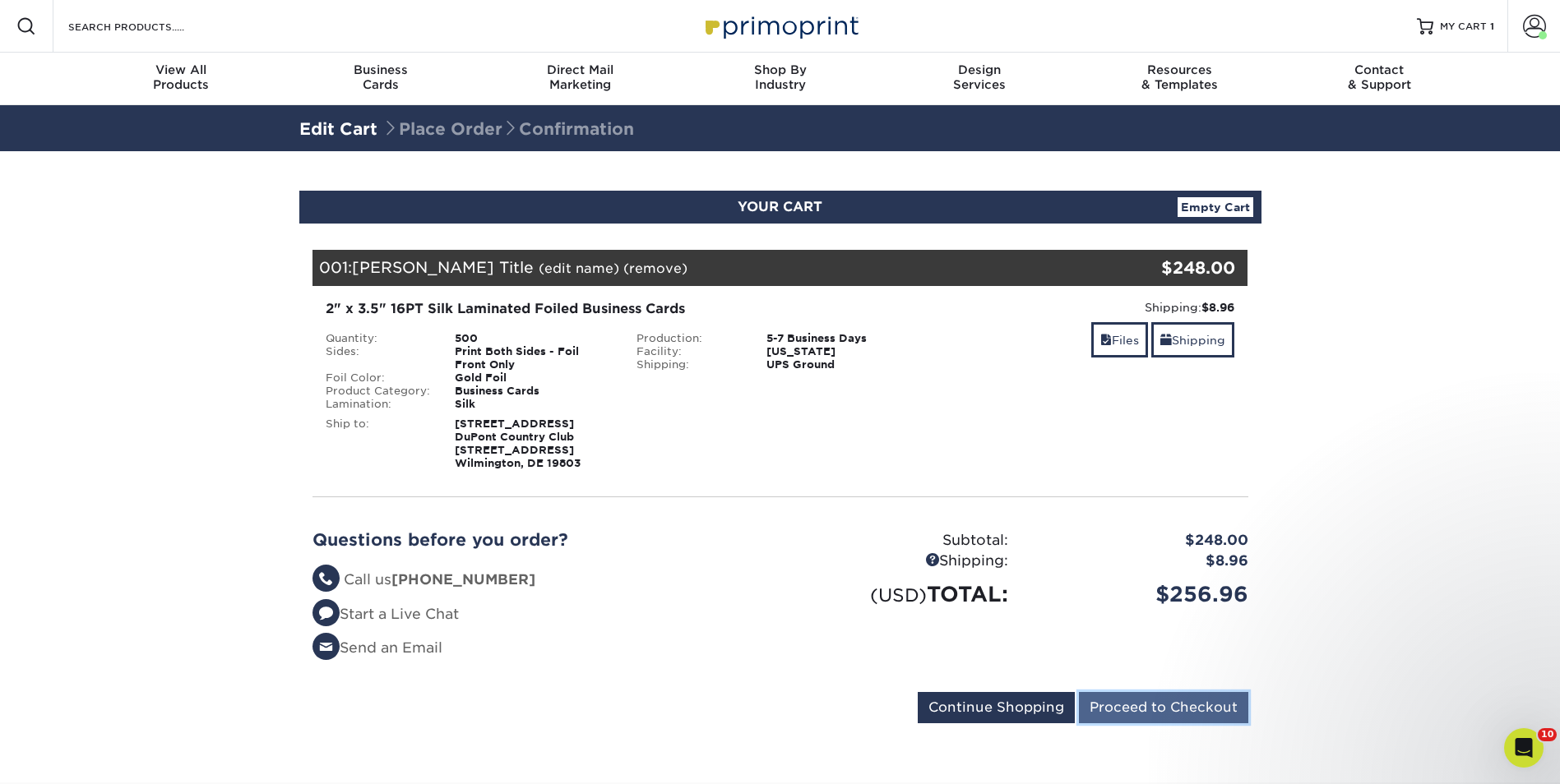
click at [1208, 707] on input "Proceed to Checkout" at bounding box center [1163, 707] width 170 height 31
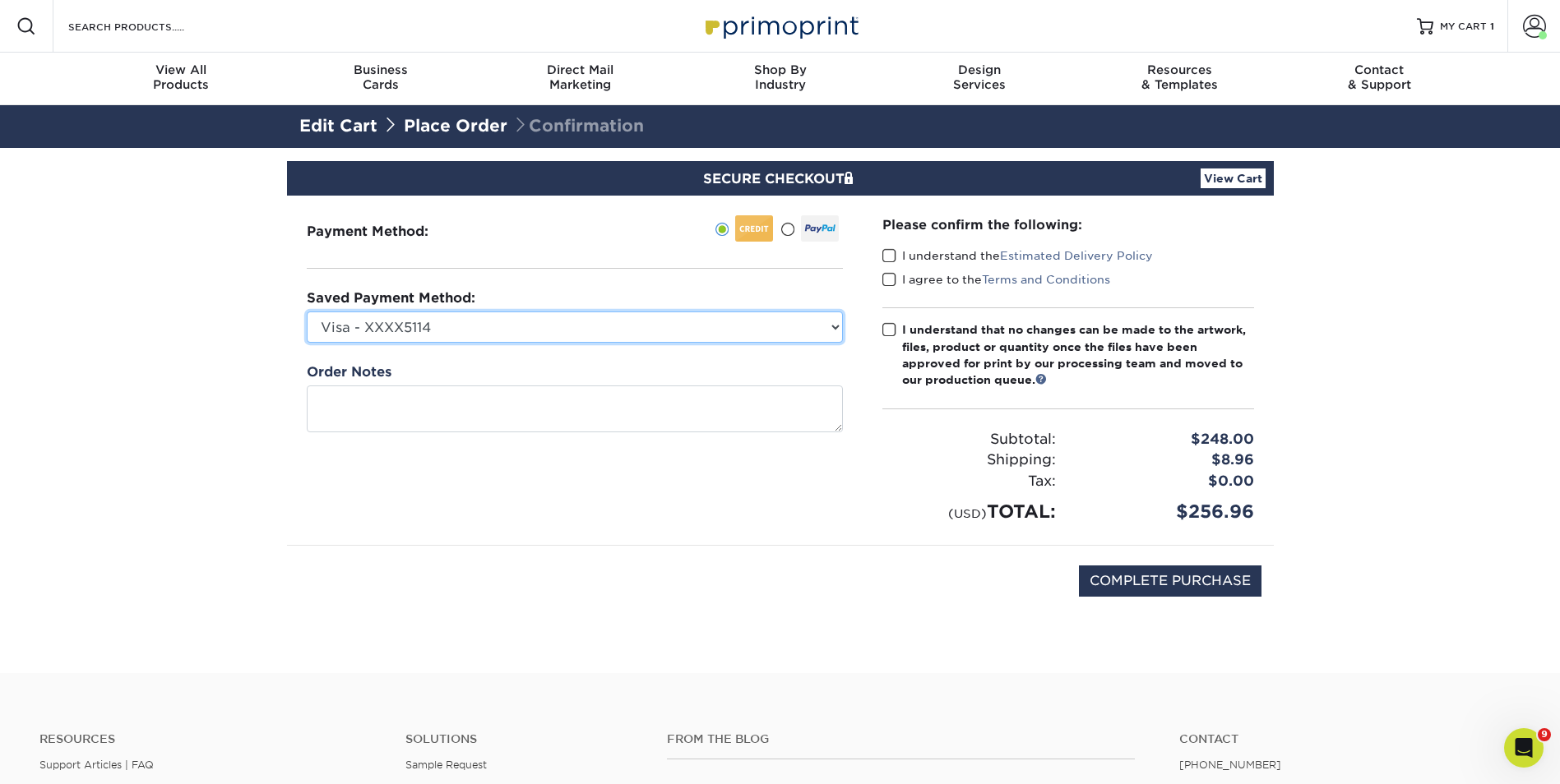
click at [832, 324] on select "Visa - XXXX5114 Visa - XXXX7636 Visa - XXXX4044 Visa - XXXX0783 Visa - XXXX2684…" at bounding box center [575, 327] width 536 height 31
select select "61884"
click at [307, 312] on select "Visa - XXXX5114 Visa - XXXX7636 Visa - XXXX4044 Visa - XXXX0783 Visa - XXXX2684…" at bounding box center [575, 327] width 536 height 31
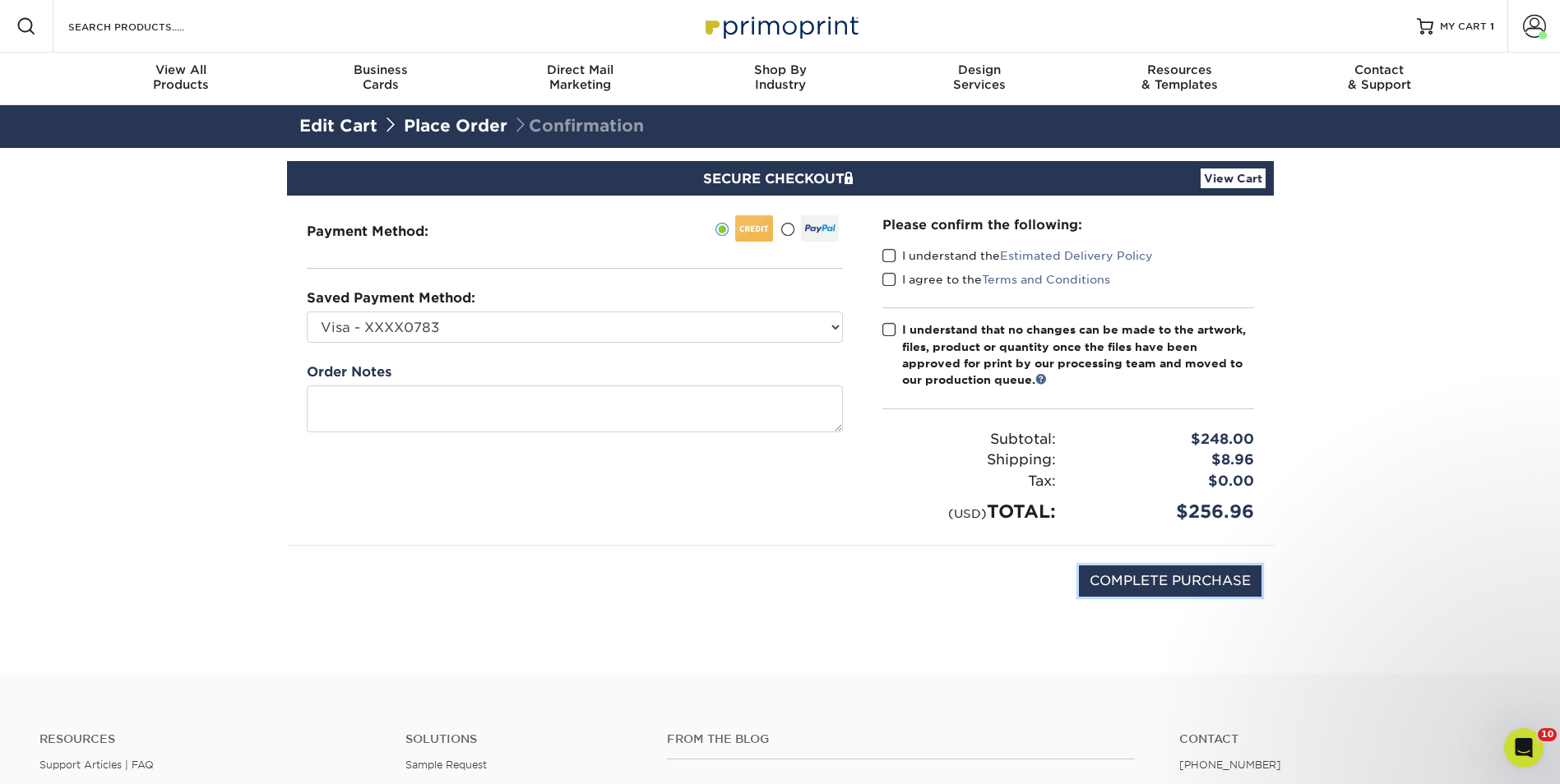
drag, startPoint x: 1214, startPoint y: 580, endPoint x: 949, endPoint y: 365, distance: 341.2
click at [958, 572] on div "COMPLETE PURCHASE" at bounding box center [780, 589] width 962 height 88
drag, startPoint x: 888, startPoint y: 252, endPoint x: 887, endPoint y: 270, distance: 18.0
click at [887, 258] on span at bounding box center [889, 256] width 14 height 16
click at [0, 0] on input "I understand the Estimated Delivery Policy" at bounding box center [0, 0] width 0 height 0
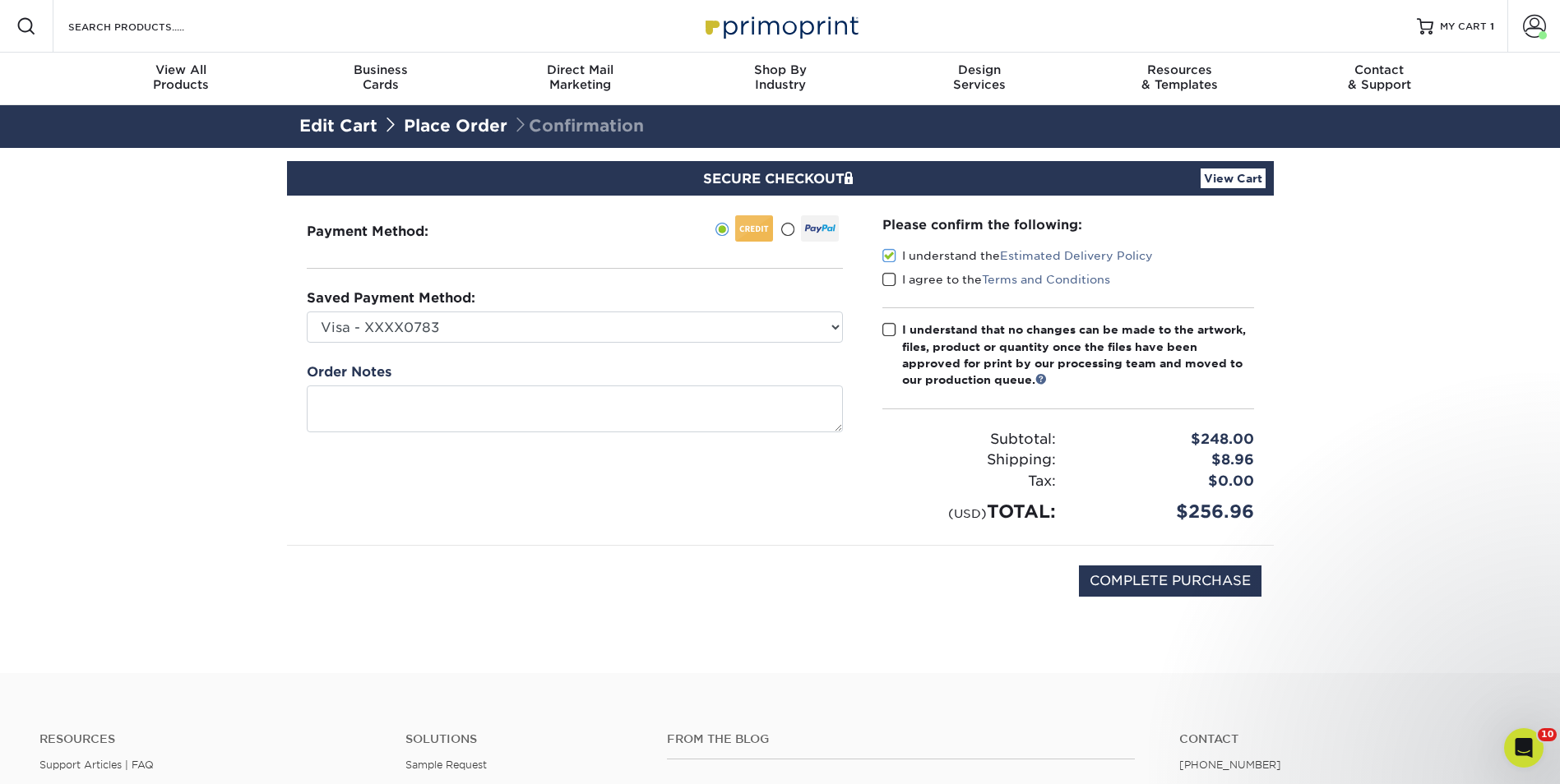
click at [887, 279] on span at bounding box center [889, 280] width 14 height 16
click at [0, 0] on input "I agree to the Terms and Conditions" at bounding box center [0, 0] width 0 height 0
click at [1237, 585] on input "COMPLETE PURCHASE" at bounding box center [1170, 581] width 183 height 31
click at [895, 327] on span at bounding box center [889, 330] width 14 height 16
click at [0, 0] on input "I understand that no changes can be made to the artwork, files, product or quan…" at bounding box center [0, 0] width 0 height 0
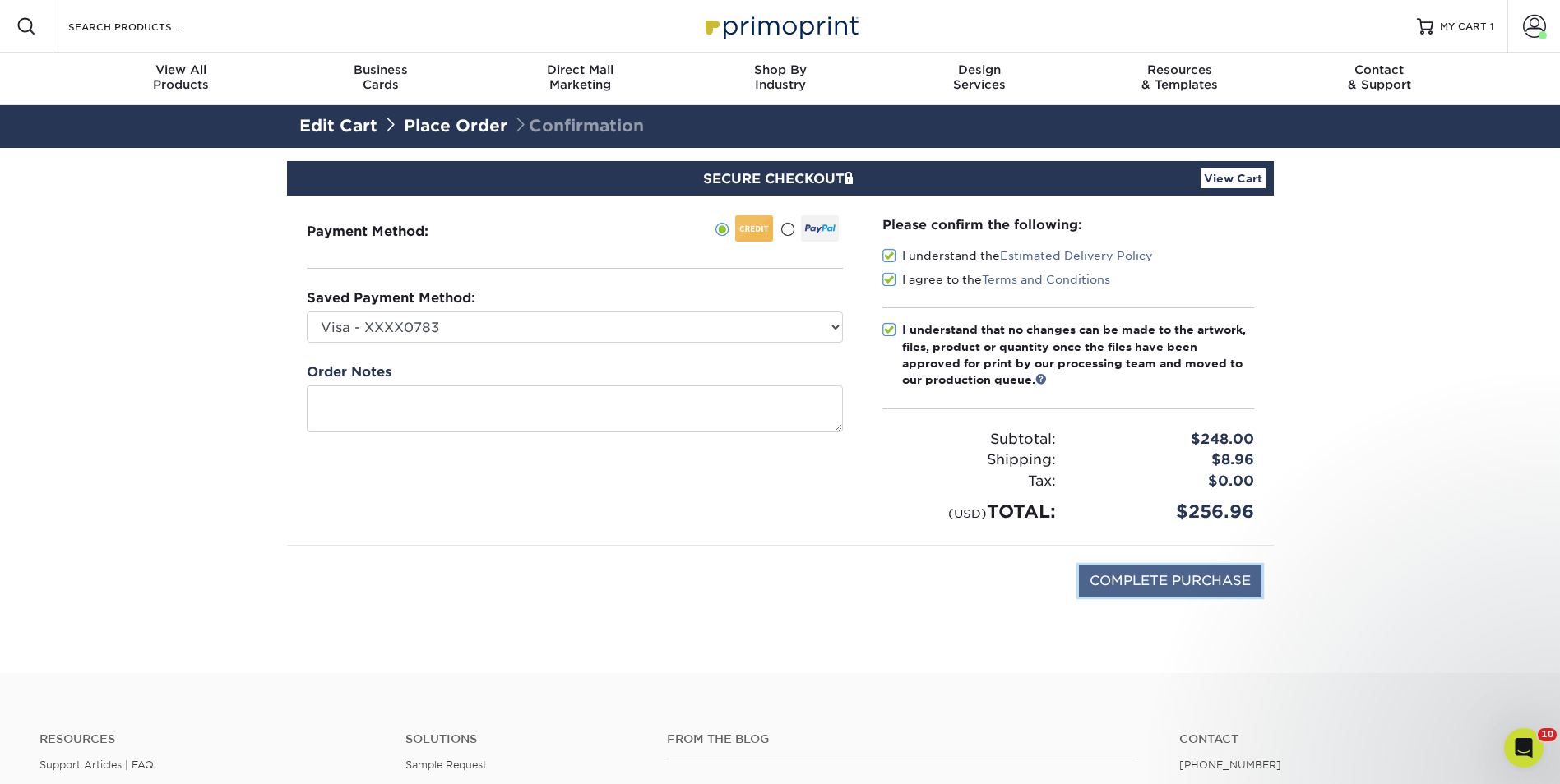
click at [1217, 582] on input "COMPLETE PURCHASE" at bounding box center [1170, 581] width 183 height 31
type input "PROCESSING, PLEASE WAIT..."
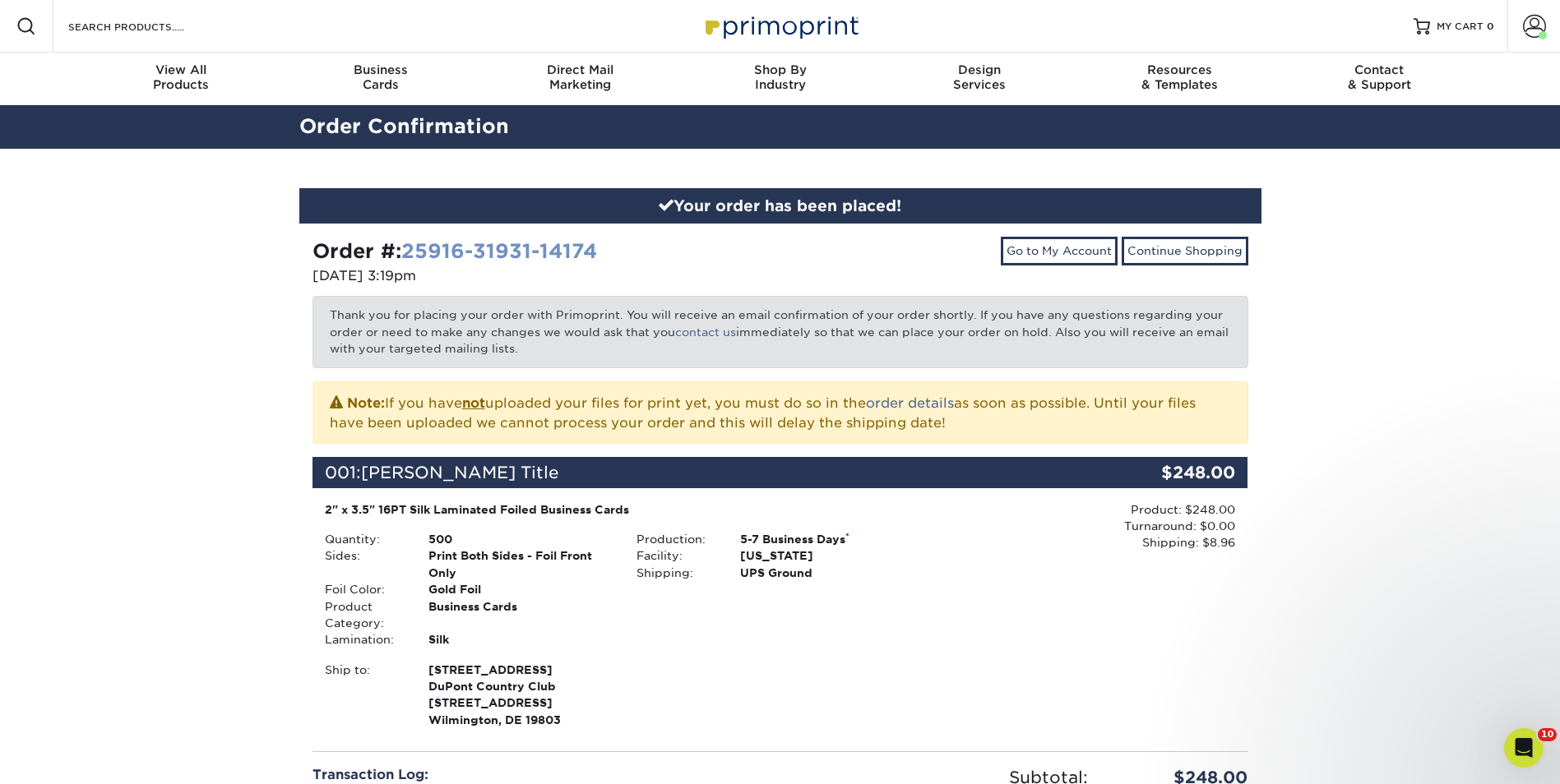
click at [412, 247] on link "25916-31931-14174" at bounding box center [498, 251] width 196 height 24
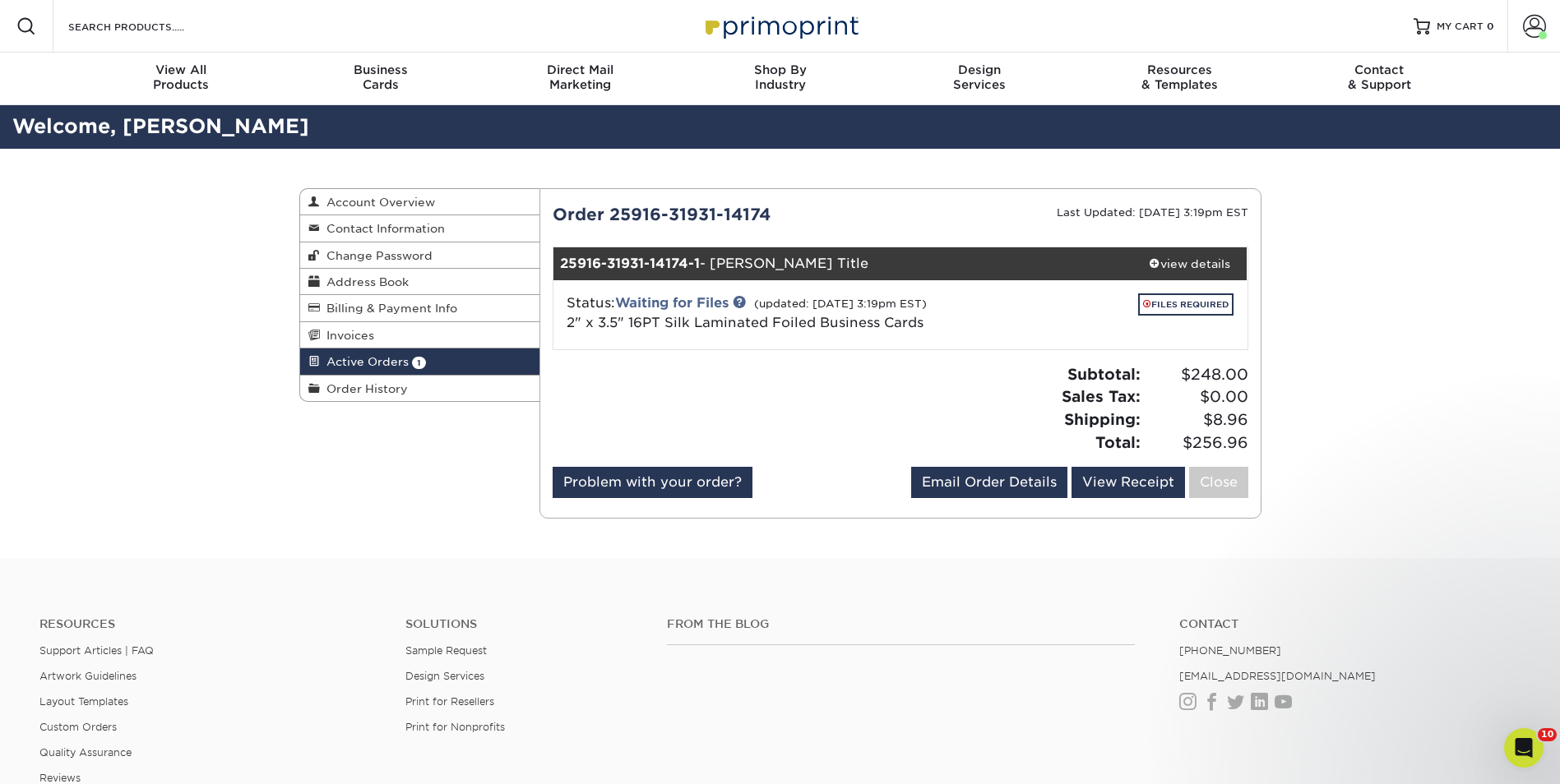
drag, startPoint x: 773, startPoint y: 212, endPoint x: 546, endPoint y: 209, distance: 227.0
click at [546, 209] on div "Order 25916-31931-14174" at bounding box center [720, 214] width 360 height 25
click at [830, 210] on div "Order 25916-31931-14174" at bounding box center [720, 214] width 360 height 25
click at [793, 206] on div "Order 25916-31931-14174" at bounding box center [720, 214] width 360 height 25
drag, startPoint x: 781, startPoint y: 210, endPoint x: 612, endPoint y: 217, distance: 169.1
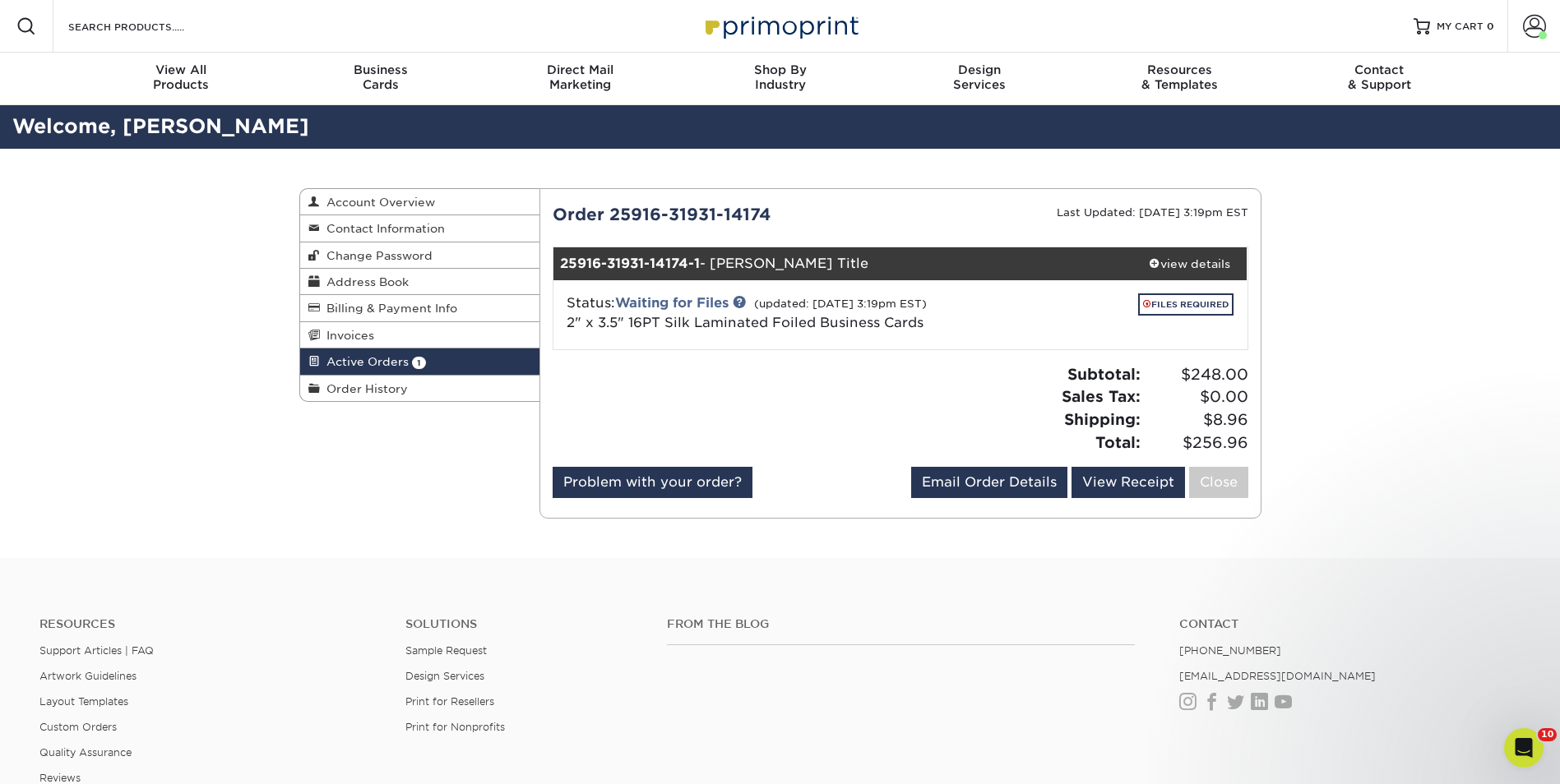
click at [612, 217] on div "Order 25916-31931-14174" at bounding box center [720, 214] width 360 height 25
copy div "25916-31931-14174"
